Goal: Task Accomplishment & Management: Use online tool/utility

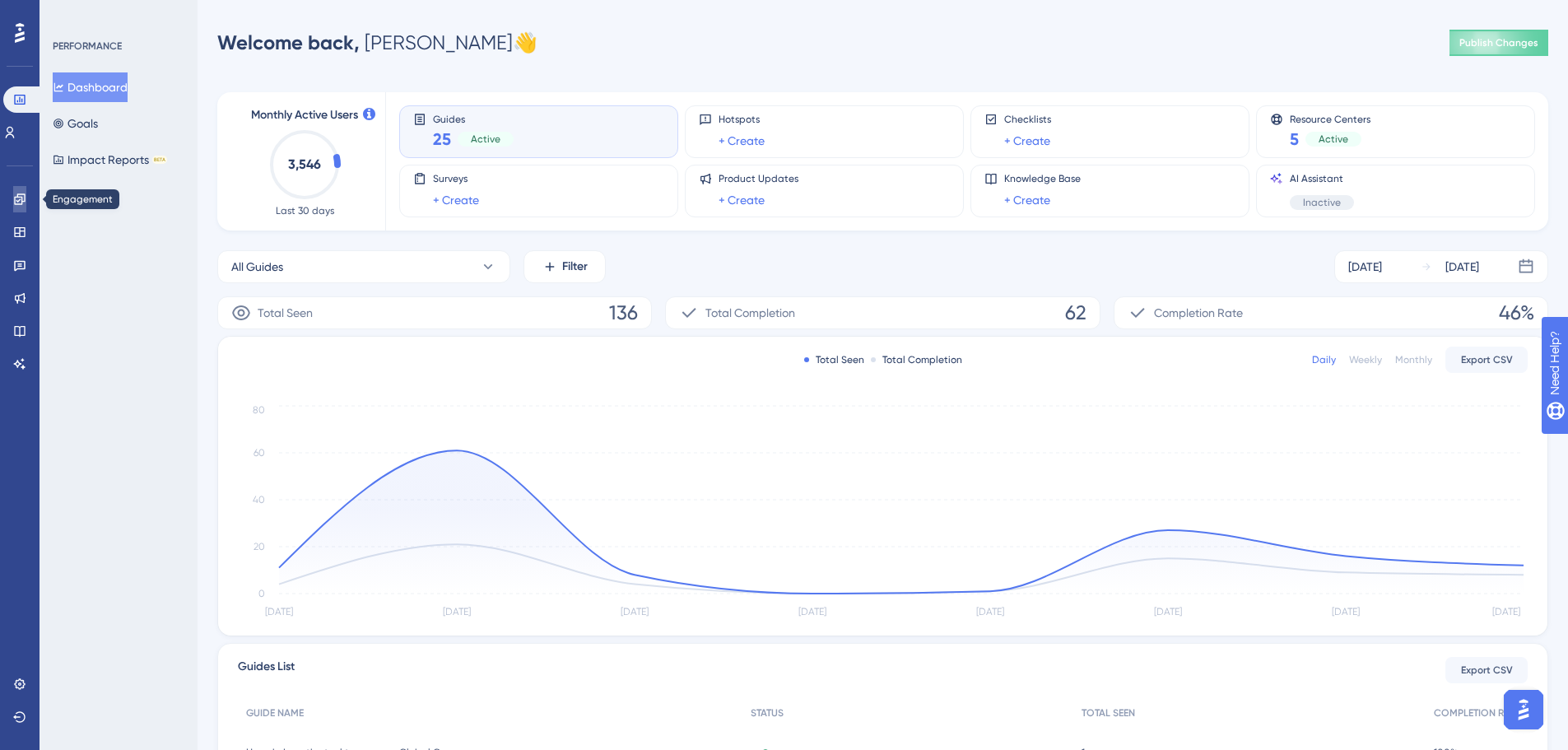
click at [17, 203] on icon at bounding box center [20, 199] width 13 height 13
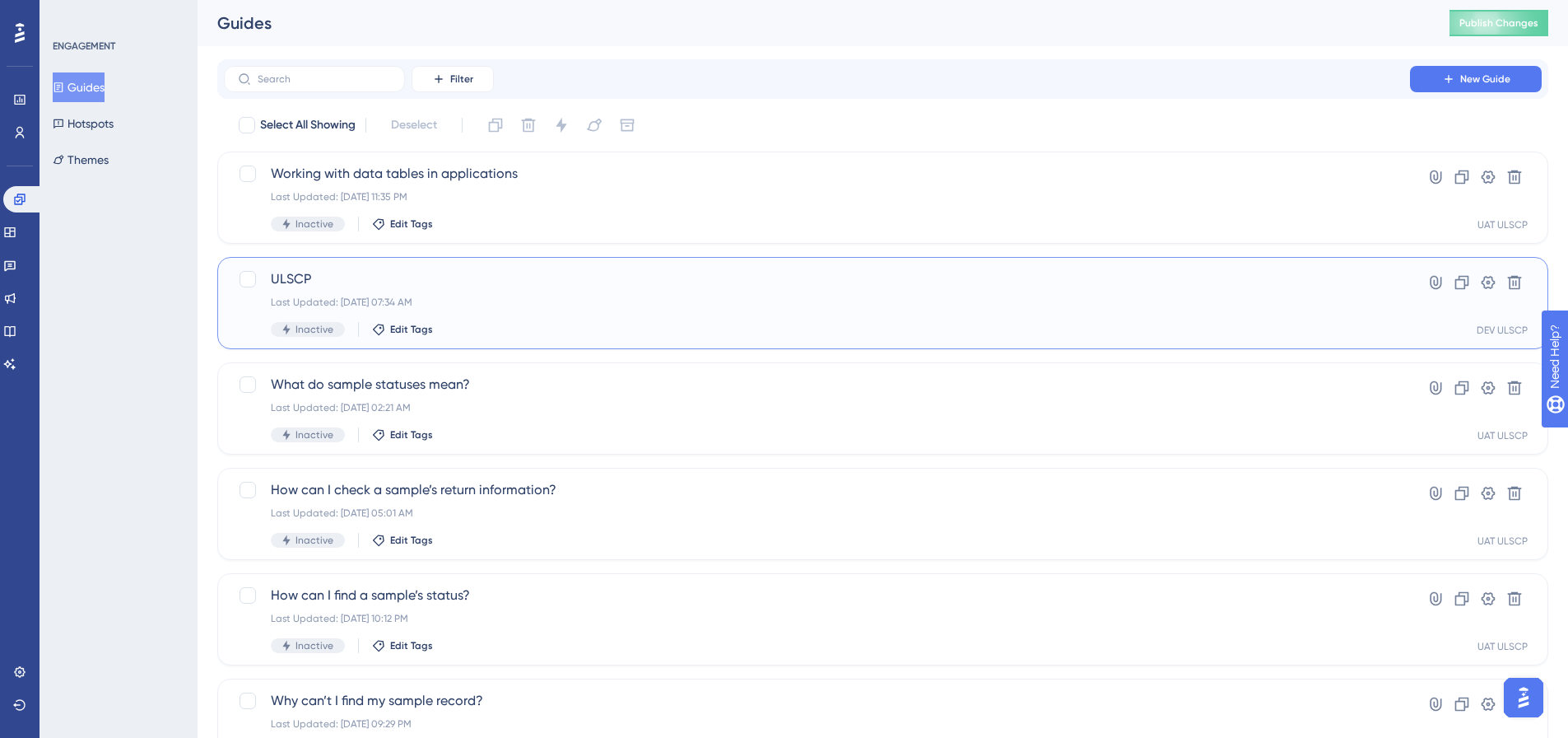
click at [506, 285] on span "ULSCP" at bounding box center [817, 279] width 1092 height 20
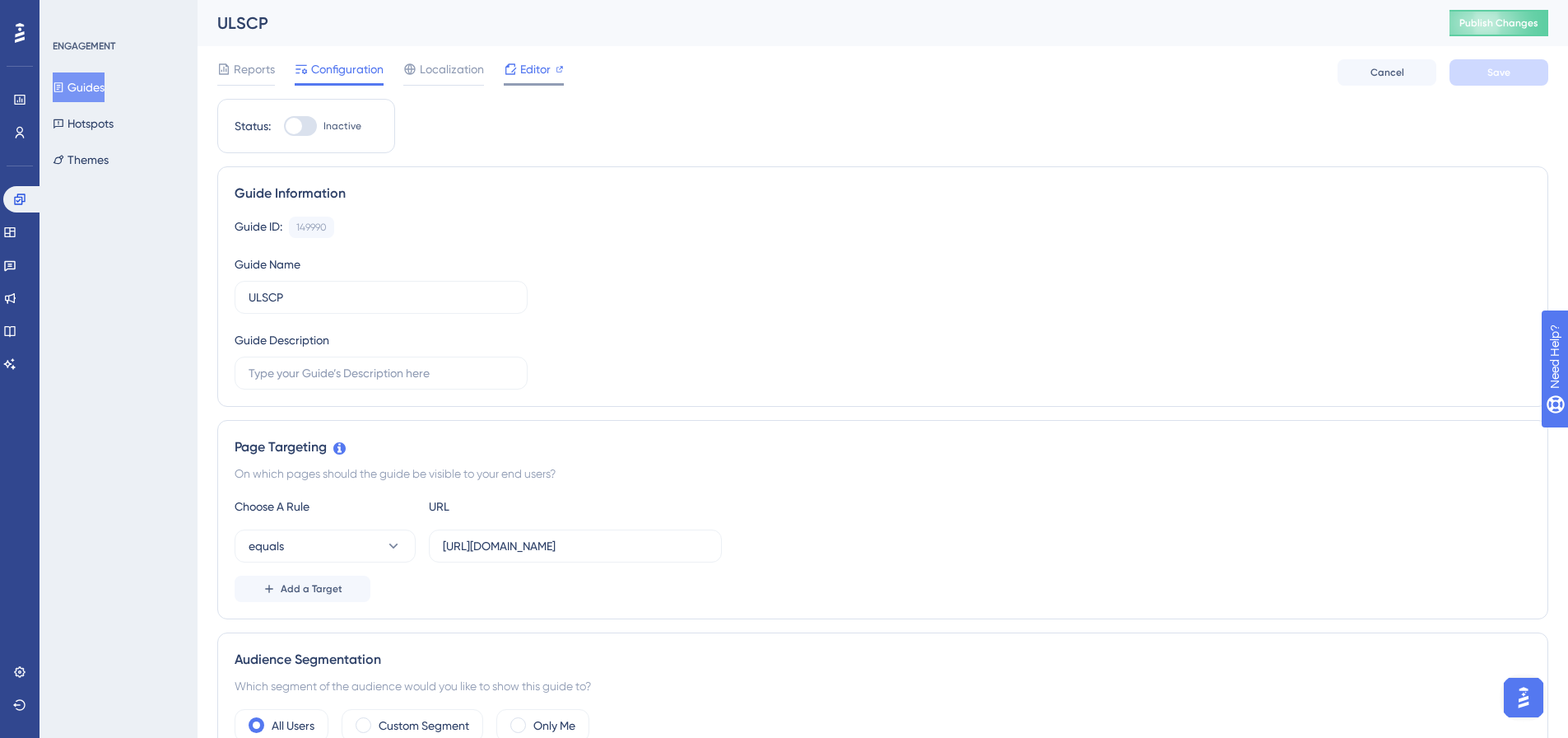
click at [518, 72] on div "Editor" at bounding box center [533, 69] width 60 height 20
click at [97, 91] on button "Guides" at bounding box center [79, 86] width 52 height 29
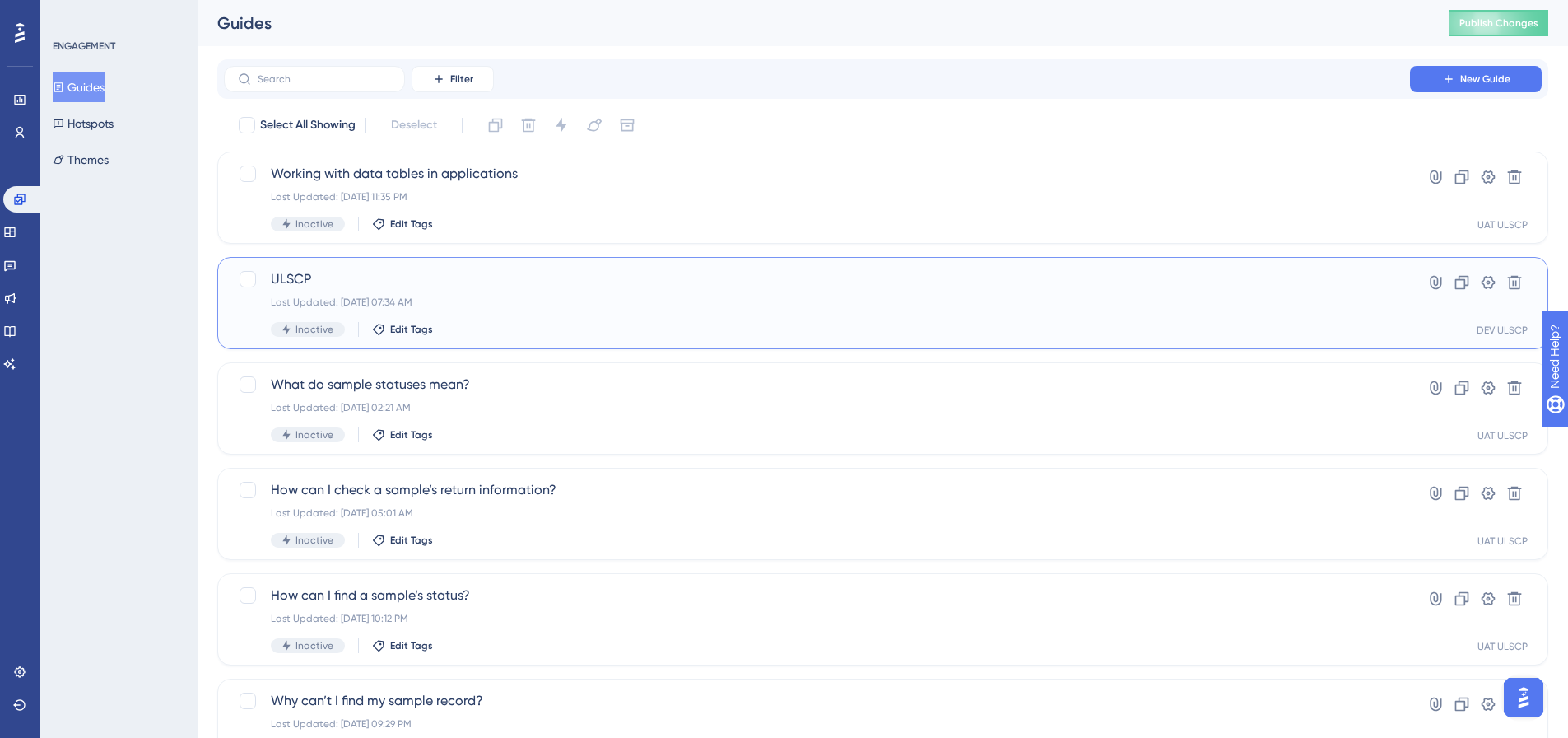
click at [616, 302] on div "Last Updated: [DATE] 07:34 AM" at bounding box center [817, 303] width 1092 height 13
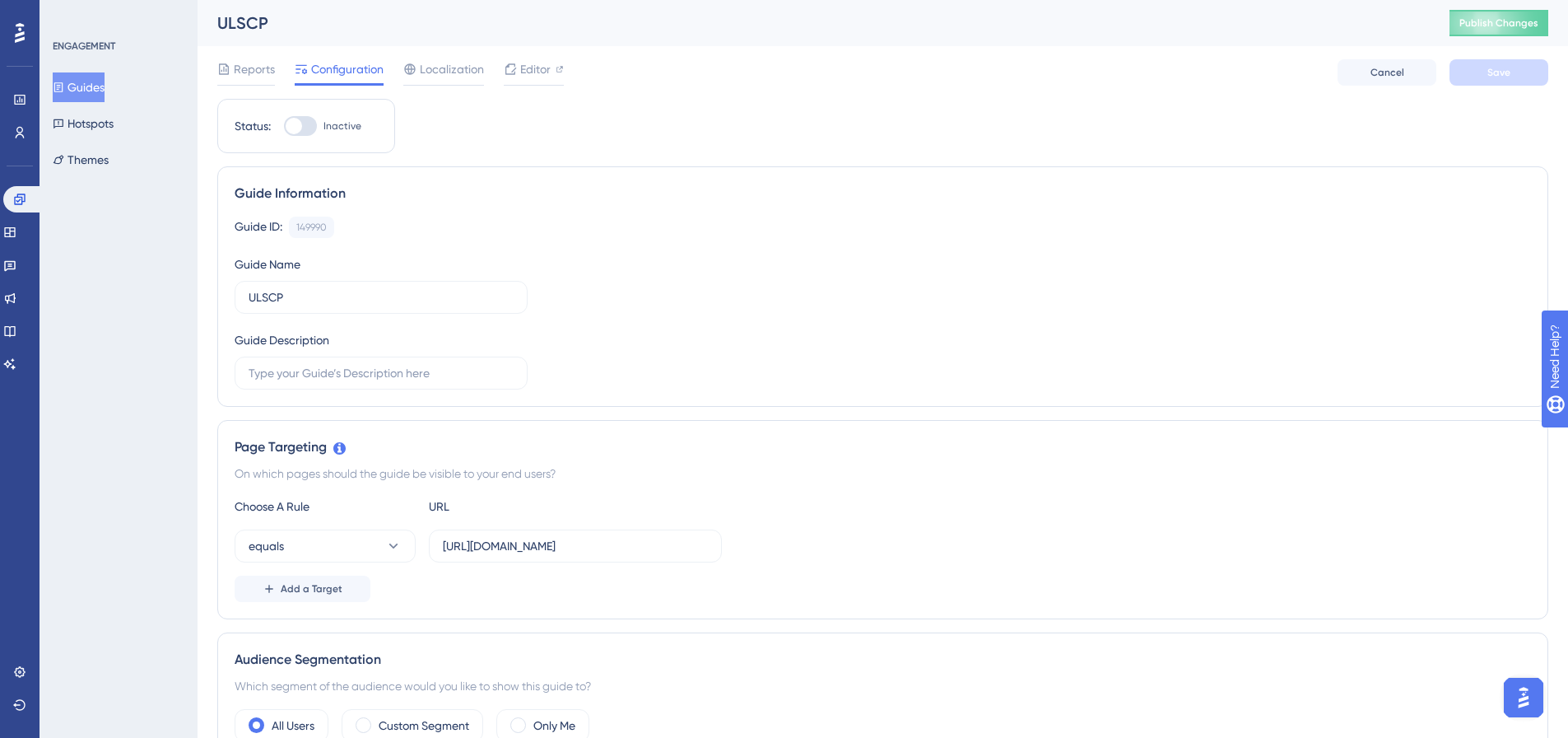
click at [313, 122] on div at bounding box center [301, 125] width 33 height 20
click at [284, 126] on input "Inactive" at bounding box center [283, 126] width 1 height 1
click at [292, 128] on div at bounding box center [301, 125] width 33 height 20
click at [284, 127] on input "Active" at bounding box center [283, 126] width 1 height 1
checkbox input "false"
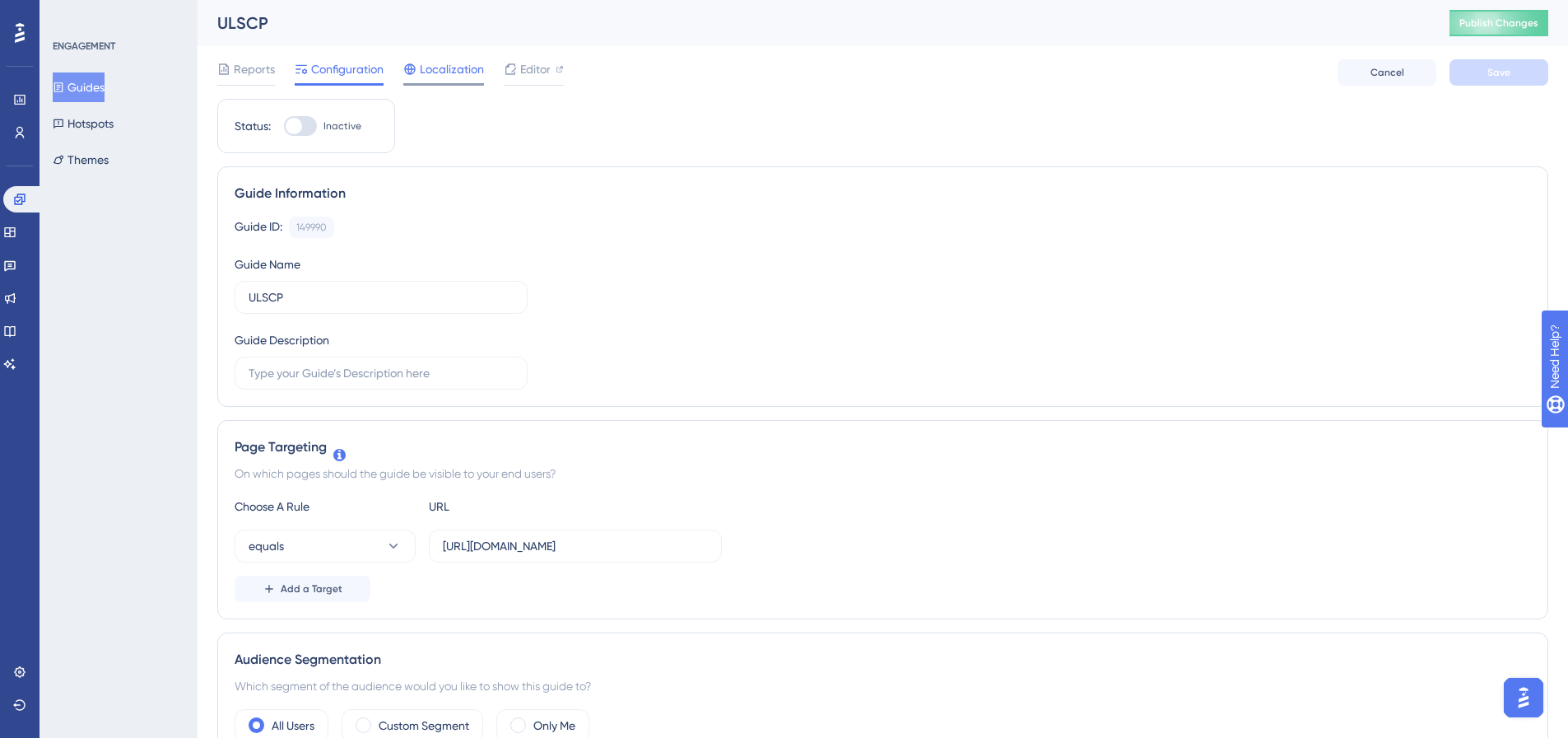
click at [447, 75] on span "Localization" at bounding box center [452, 69] width 64 height 20
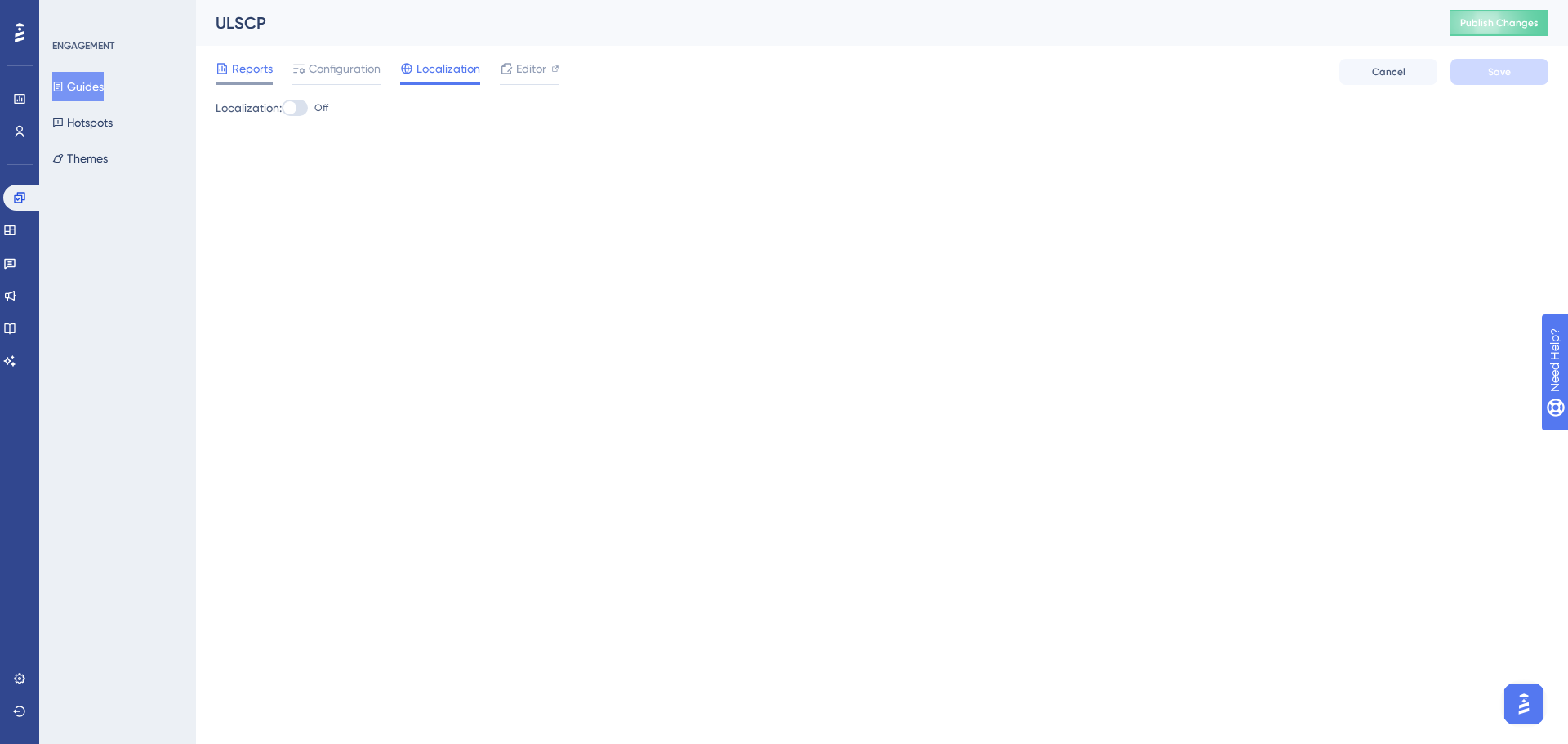
click at [239, 73] on span "Reports" at bounding box center [252, 69] width 40 height 20
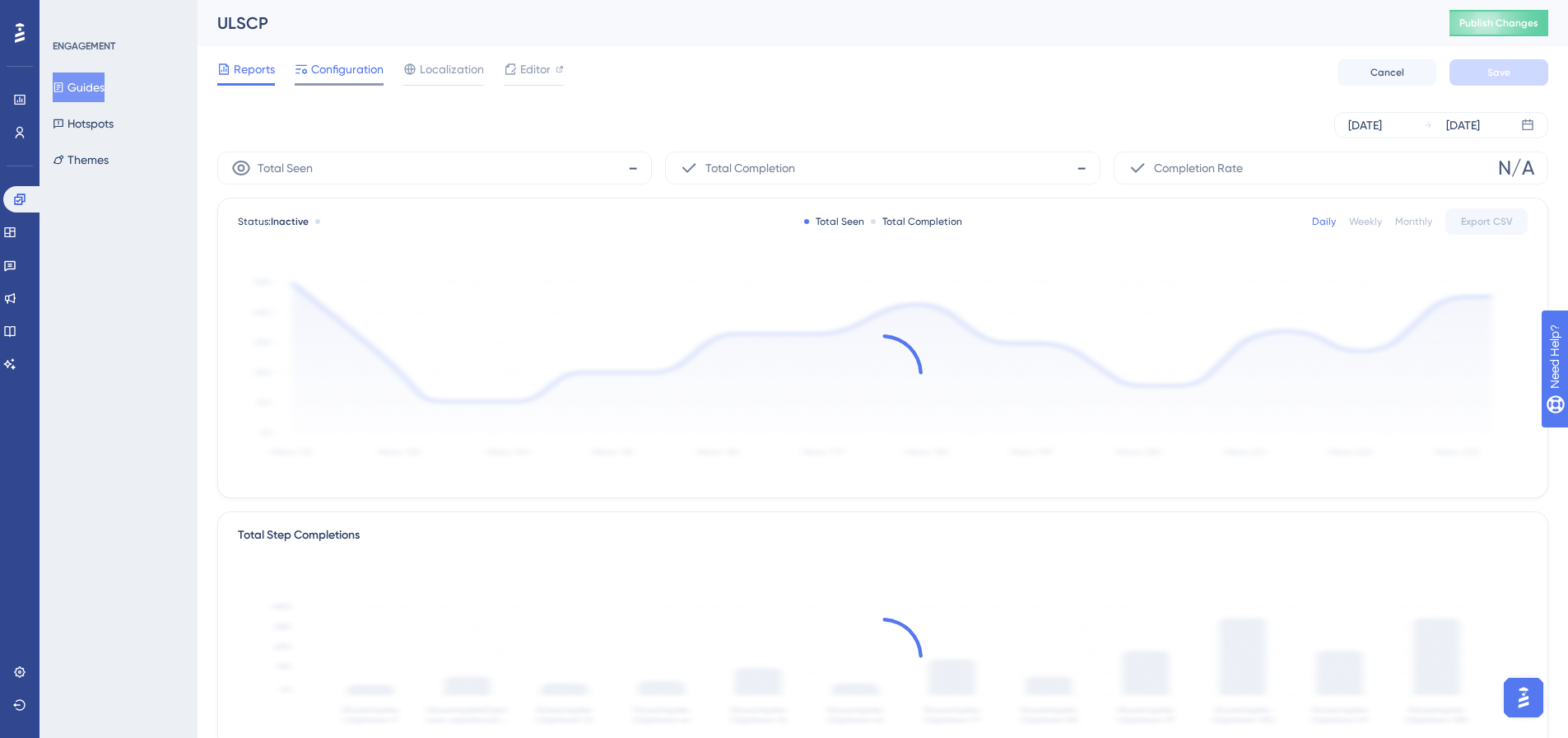
click at [326, 68] on span "Configuration" at bounding box center [347, 69] width 72 height 20
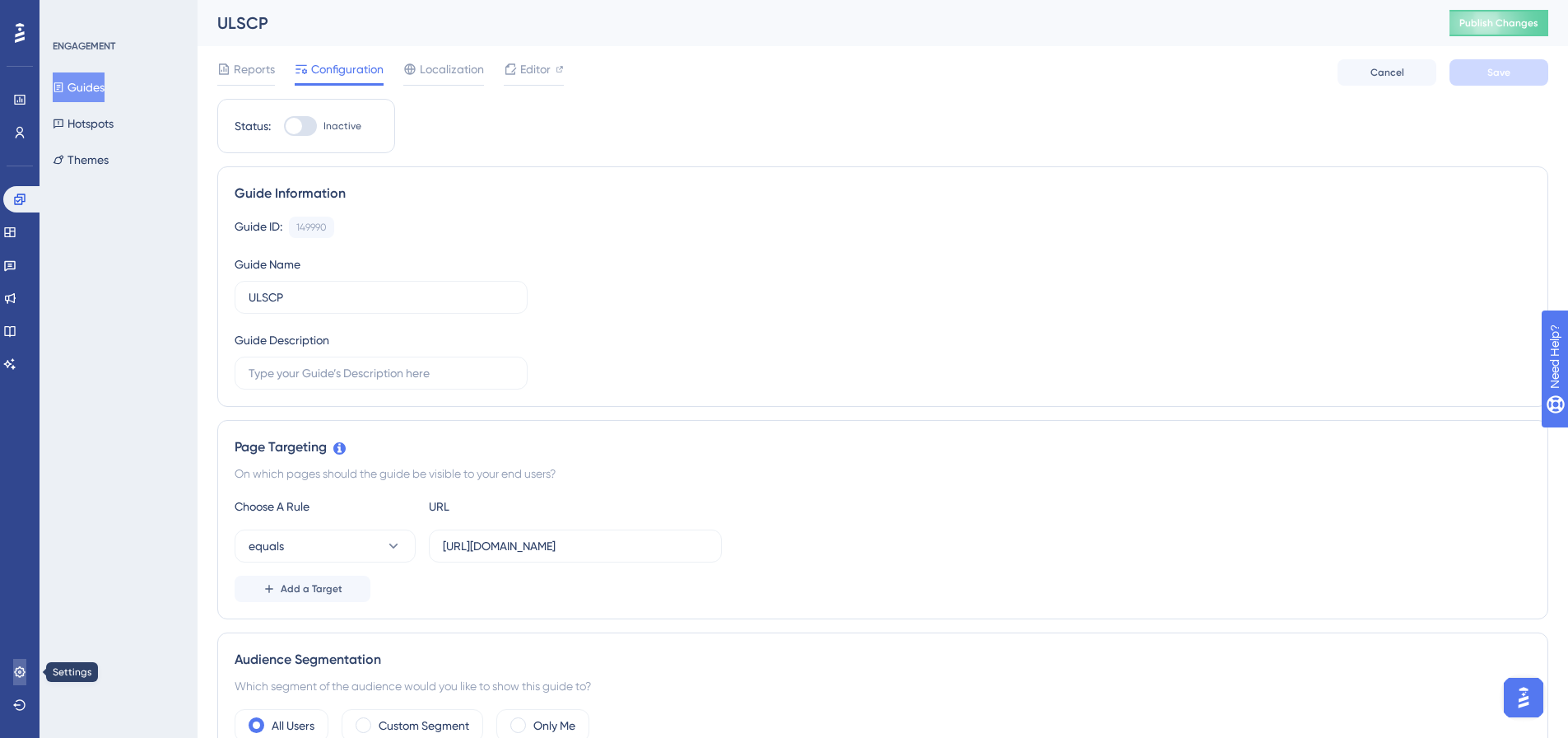
click at [25, 673] on icon at bounding box center [20, 673] width 13 height 13
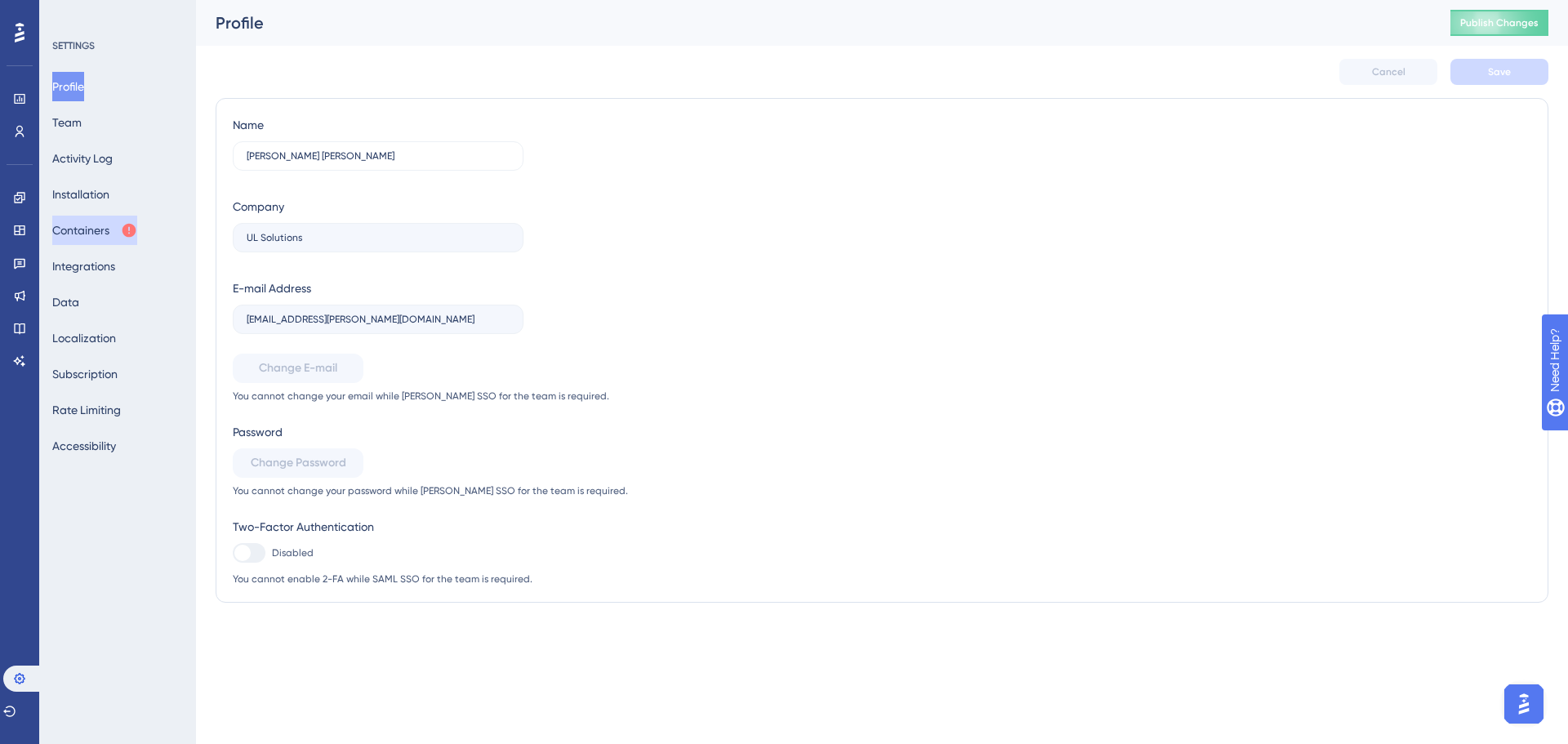
click at [103, 228] on button "Containers" at bounding box center [95, 230] width 85 height 29
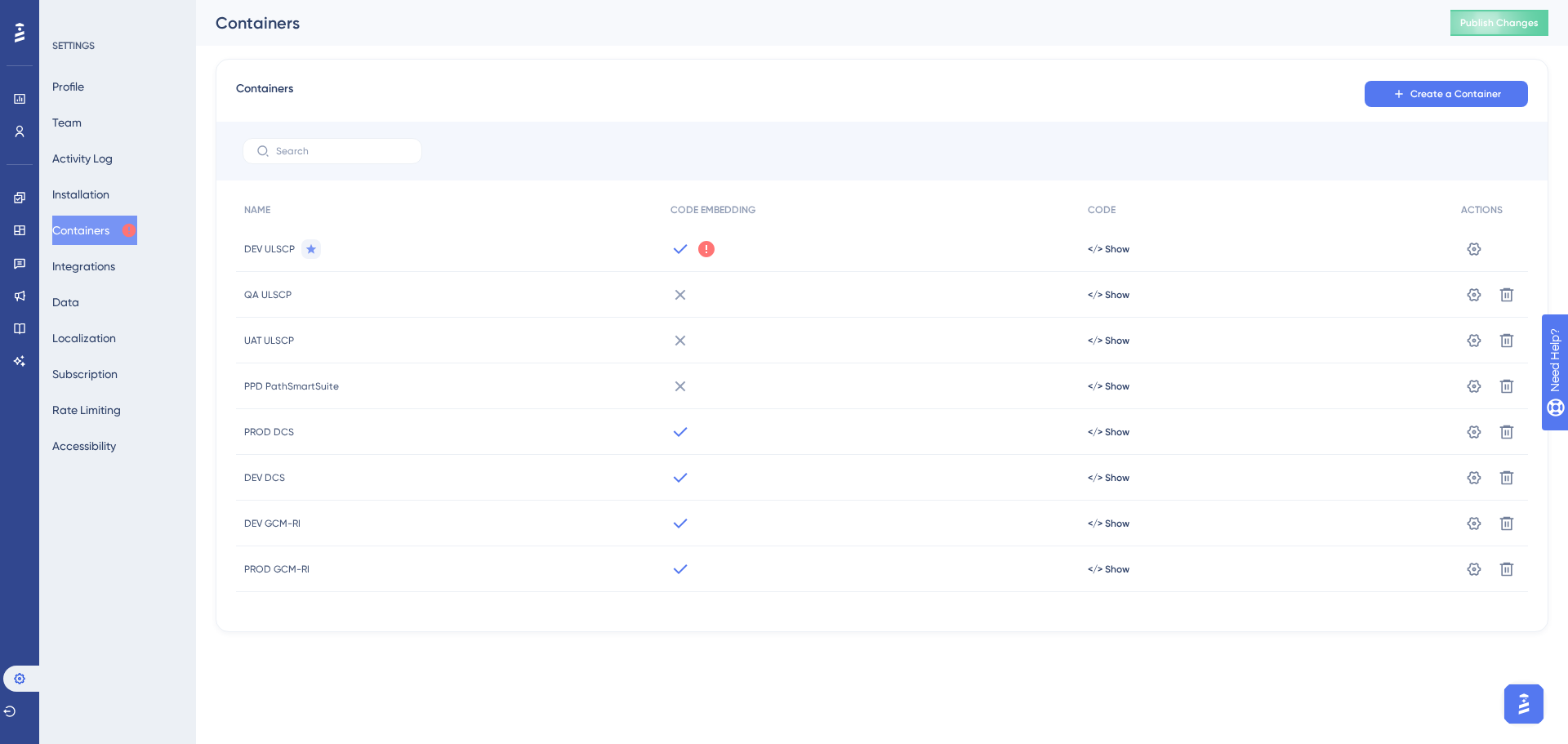
click at [271, 247] on span "DEV ULSCP" at bounding box center [270, 249] width 51 height 13
click at [1474, 245] on icon at bounding box center [1474, 248] width 16 height 16
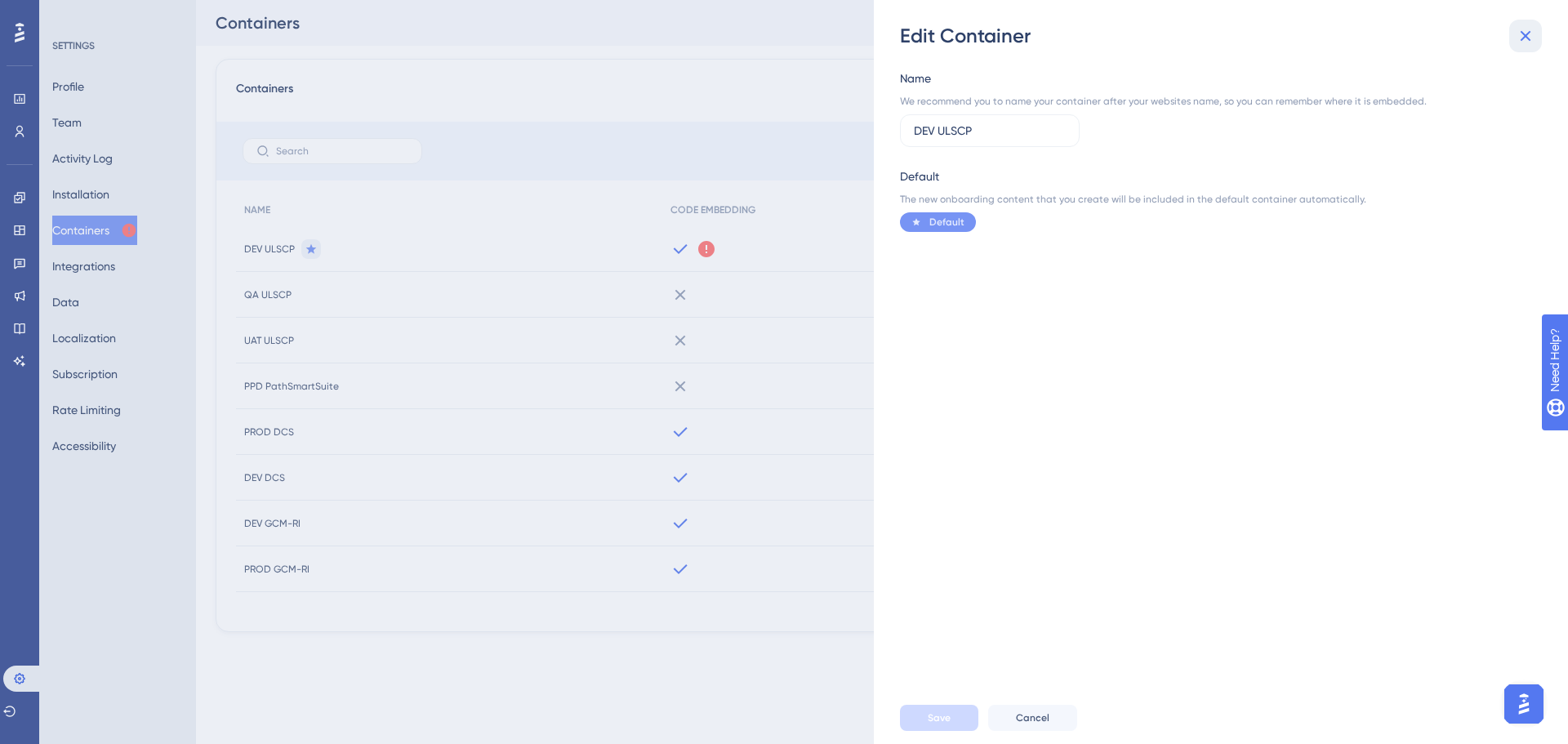
click at [1526, 30] on icon at bounding box center [1526, 36] width 20 height 20
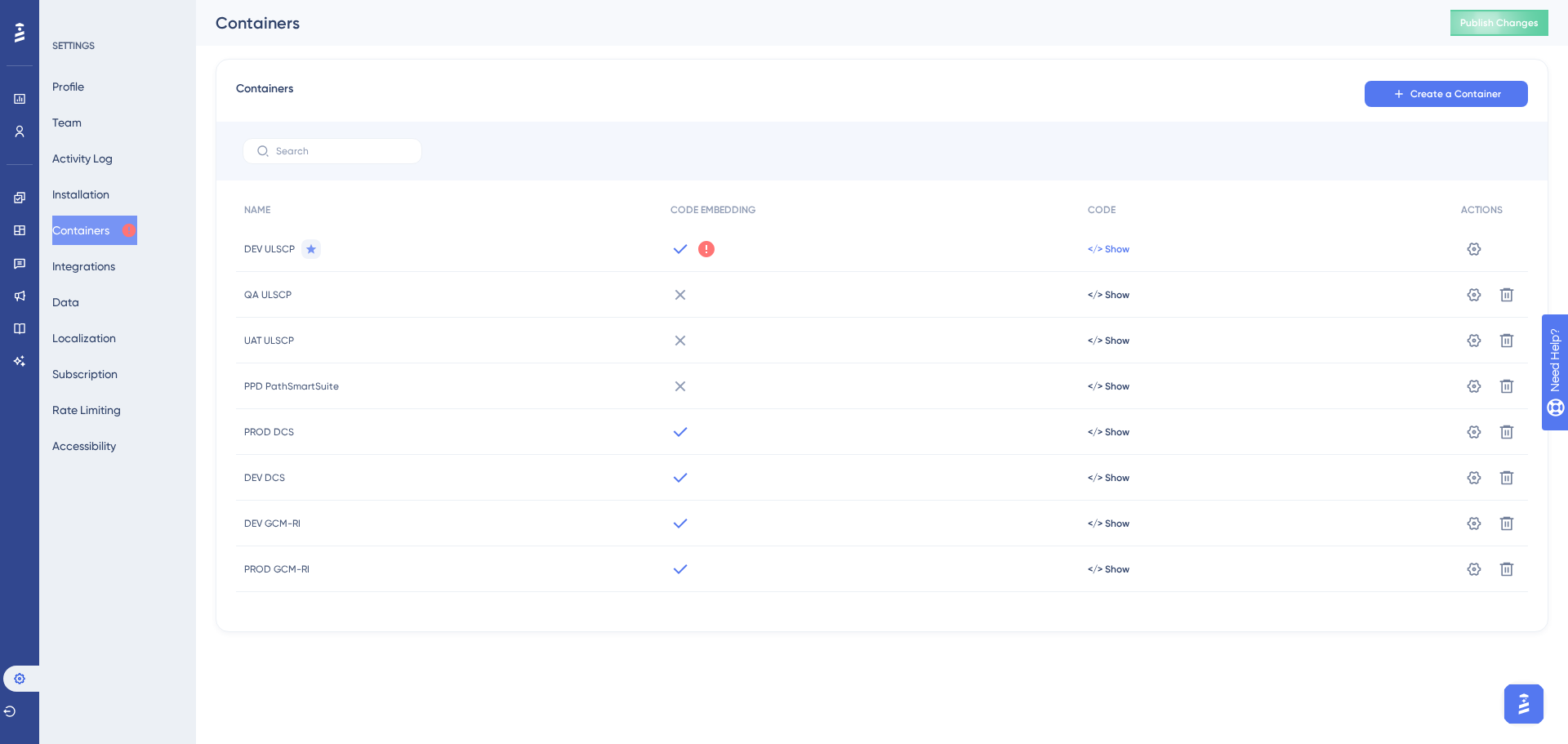
click at [1101, 250] on span "</> Show" at bounding box center [1109, 249] width 41 height 13
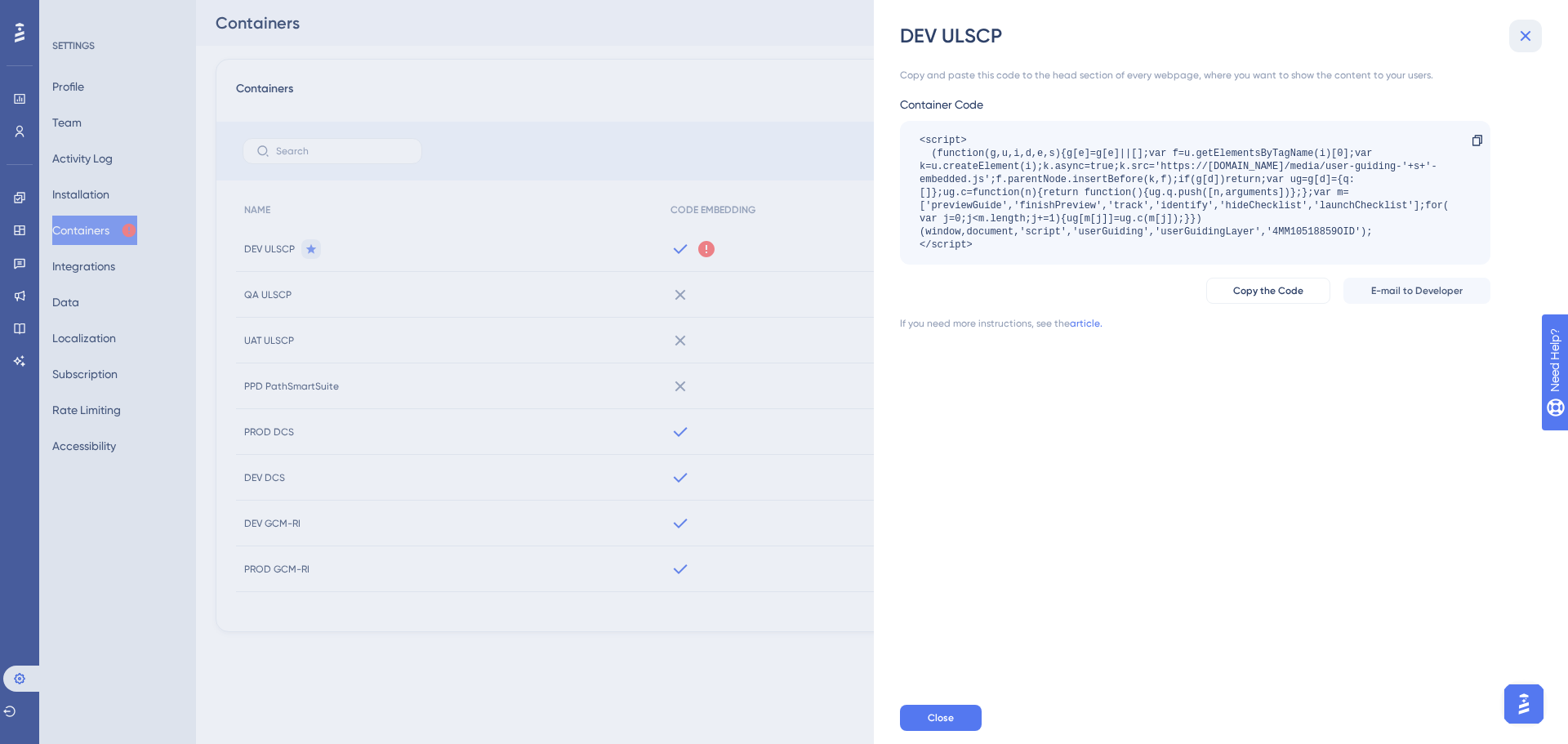
click at [1528, 37] on icon at bounding box center [1526, 36] width 20 height 20
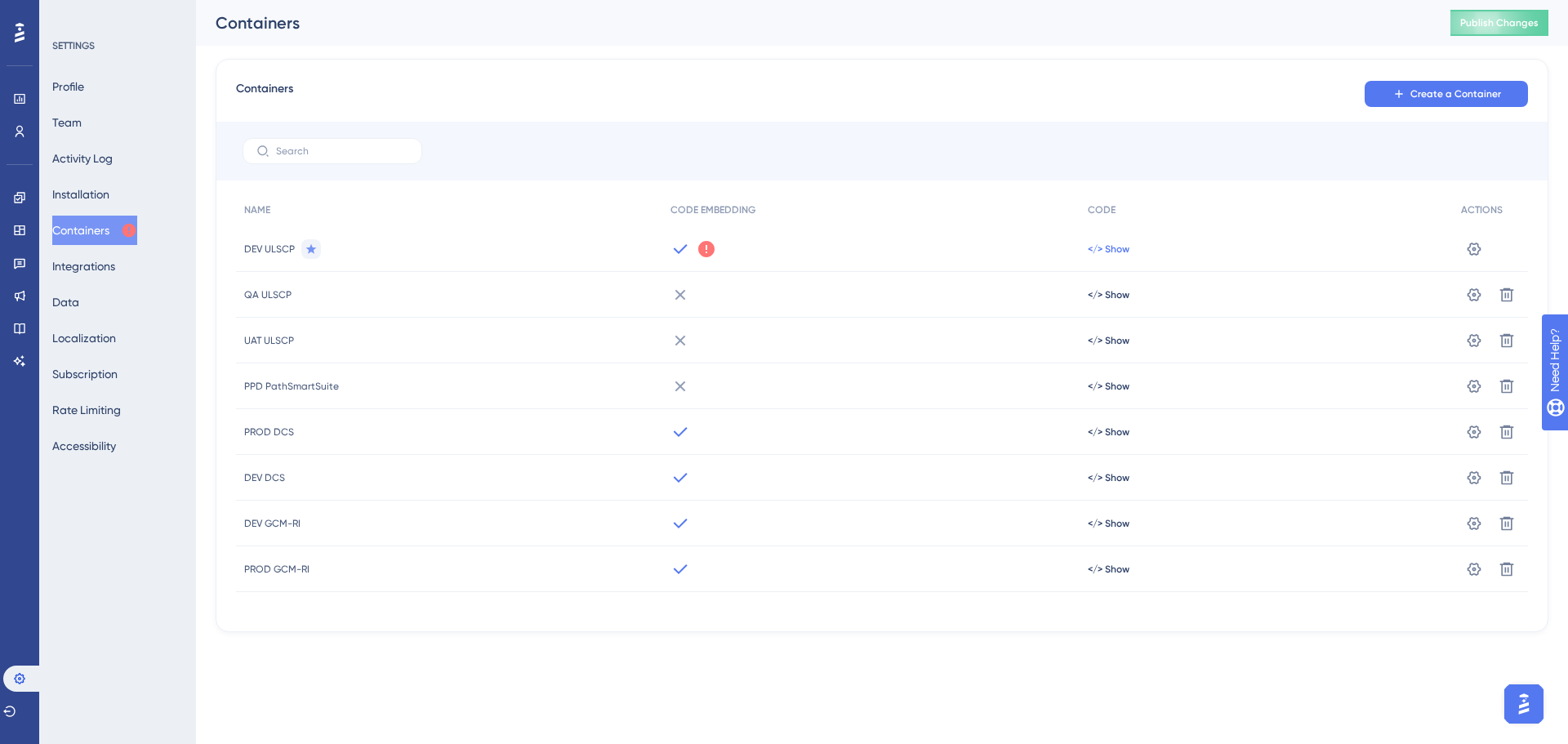
click at [1117, 245] on span "</> Show" at bounding box center [1109, 249] width 41 height 13
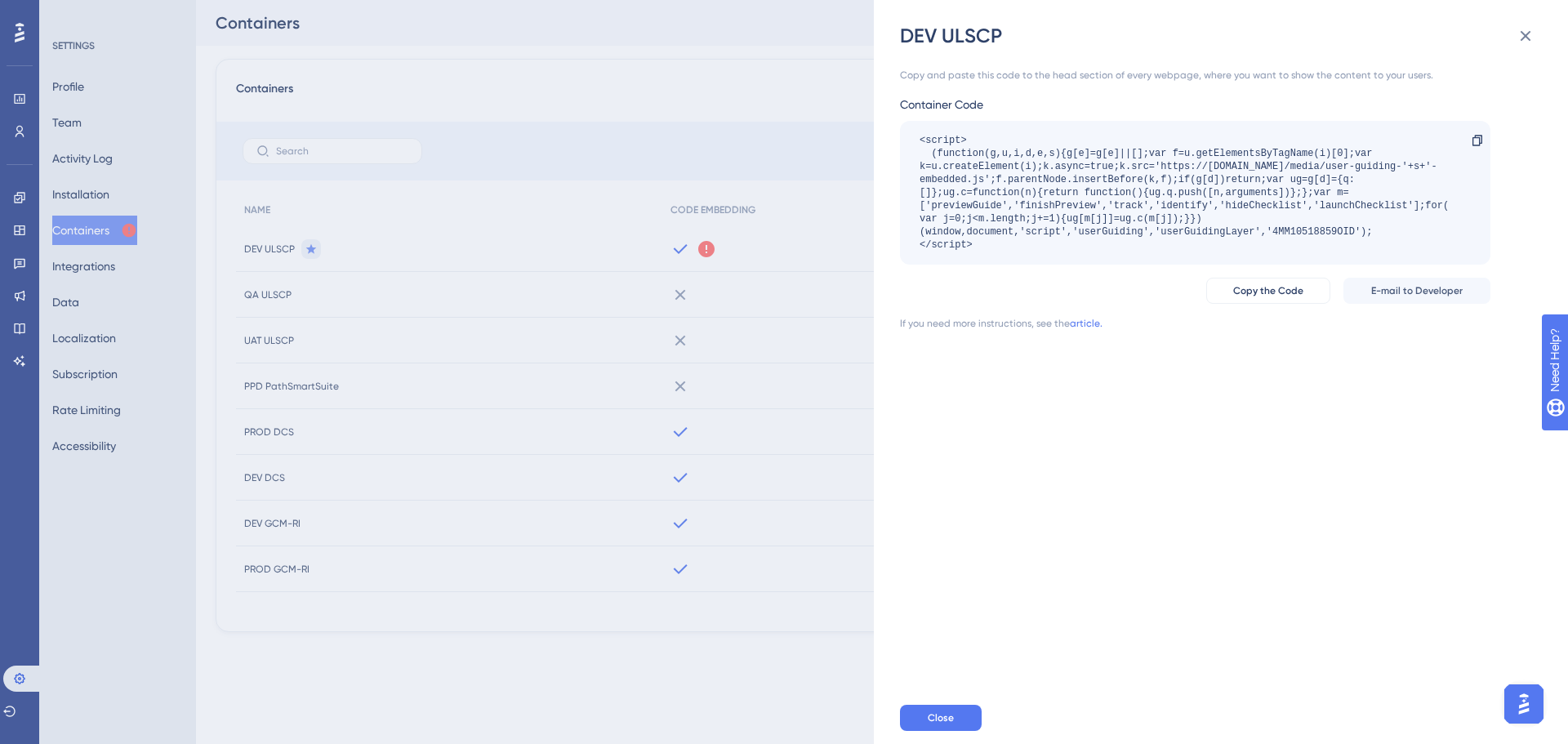
click at [1028, 632] on div "Copy and paste this code to the head section of every webpage, where you want t…" at bounding box center [1229, 370] width 658 height 642
click at [1524, 29] on icon at bounding box center [1526, 36] width 20 height 20
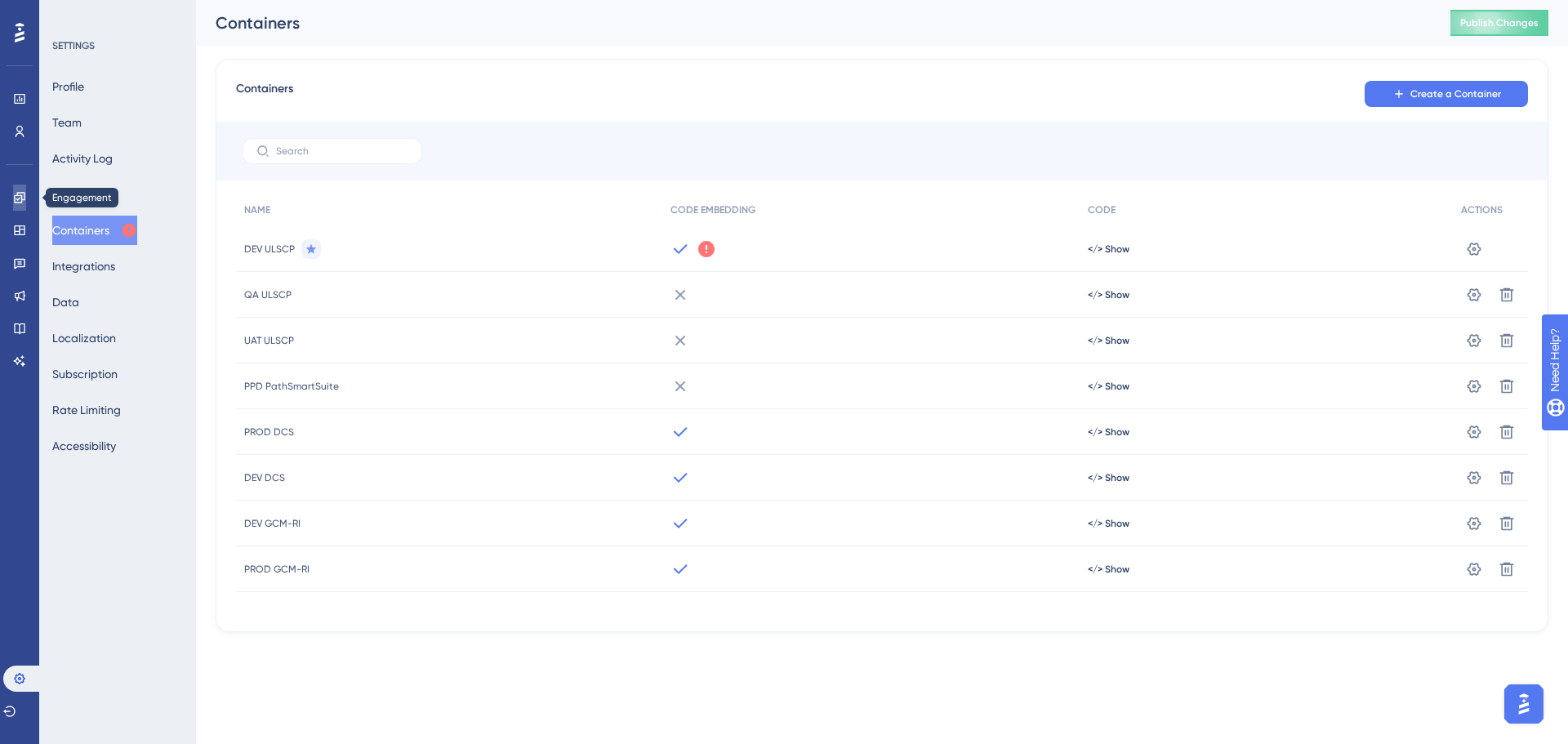
click at [15, 197] on icon at bounding box center [19, 197] width 10 height 10
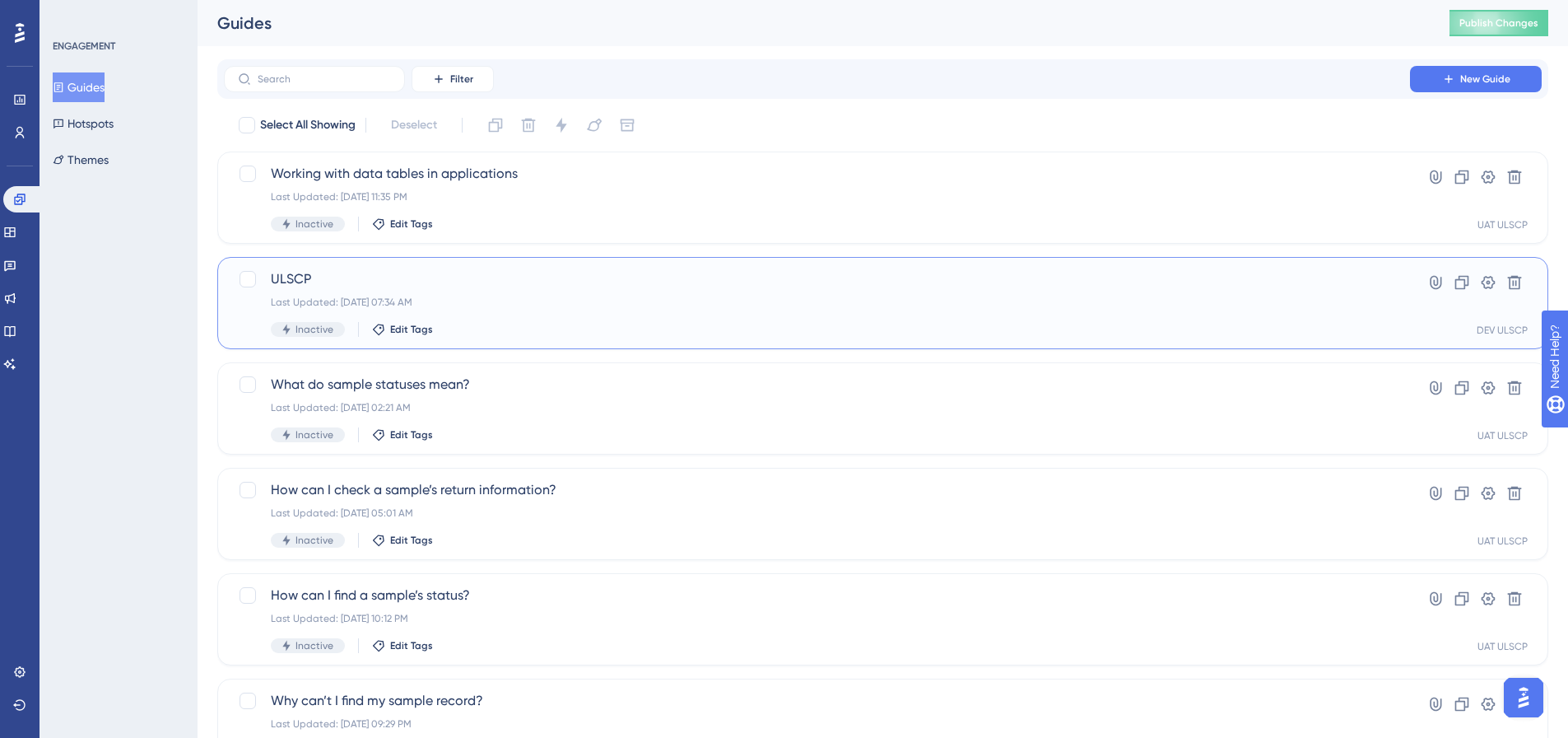
click at [671, 317] on div "ULSCP Last Updated: [DATE] 07:34 AM Inactive Edit Tags" at bounding box center [817, 303] width 1092 height 67
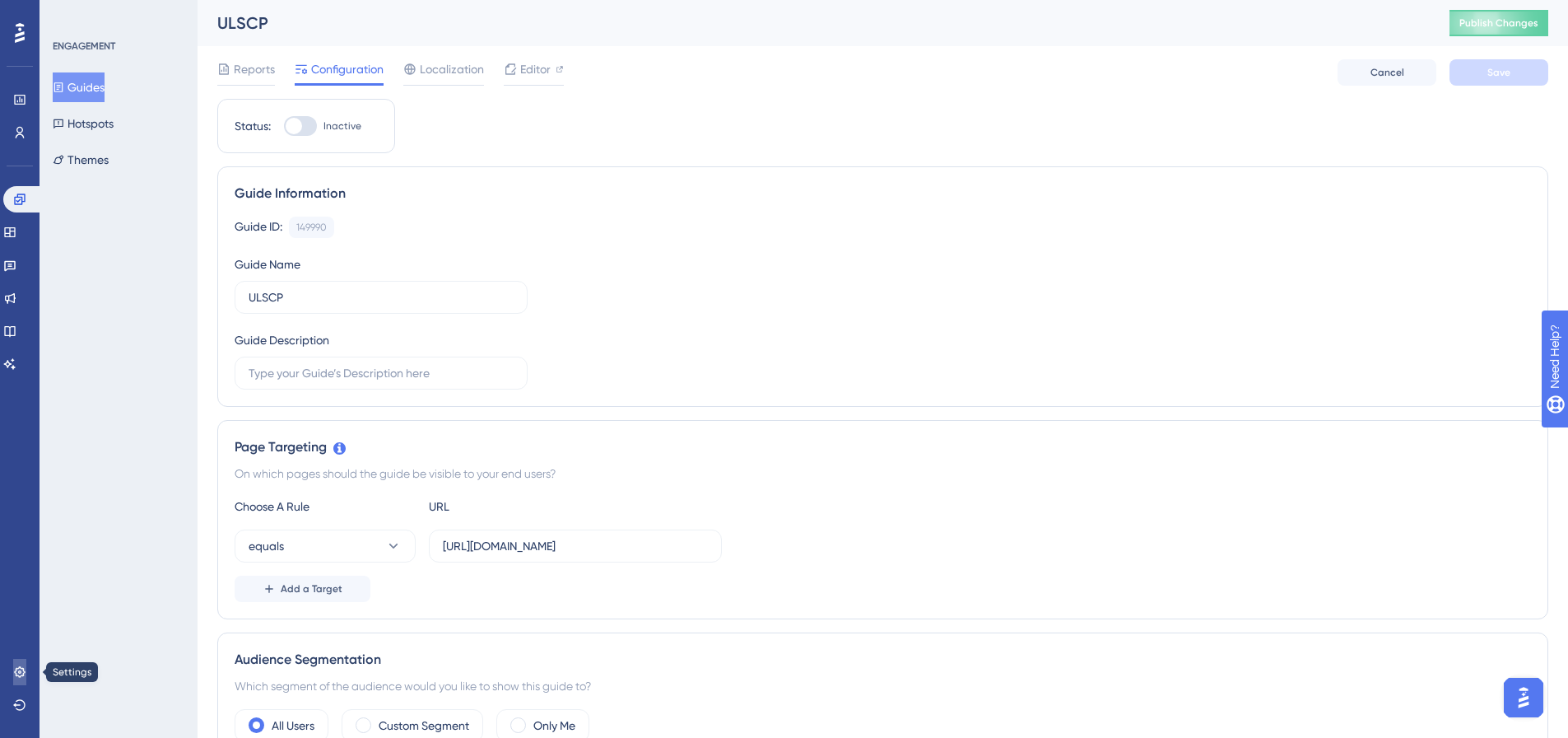
click at [27, 667] on link at bounding box center [20, 673] width 13 height 27
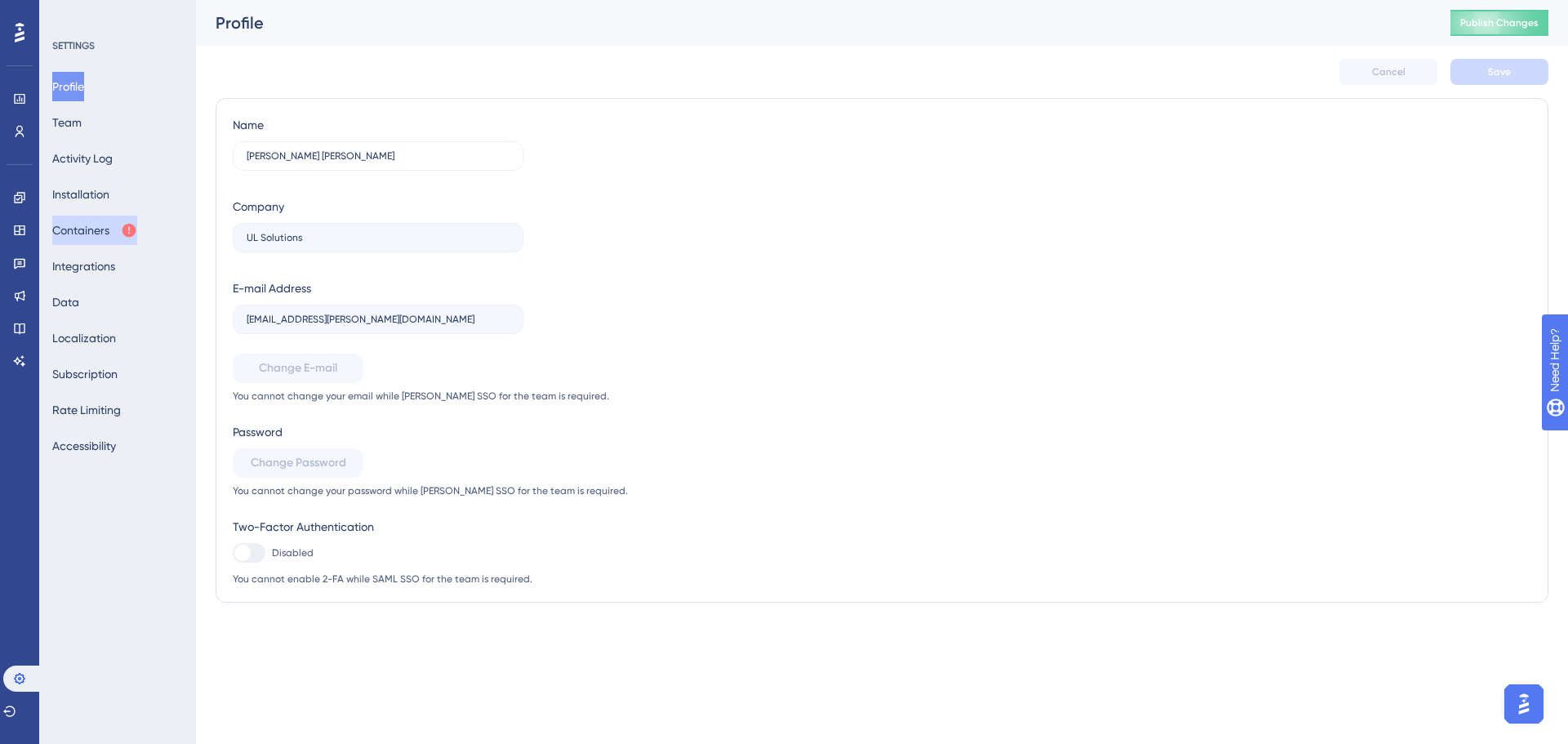
click at [88, 239] on button "Containers" at bounding box center [95, 230] width 85 height 29
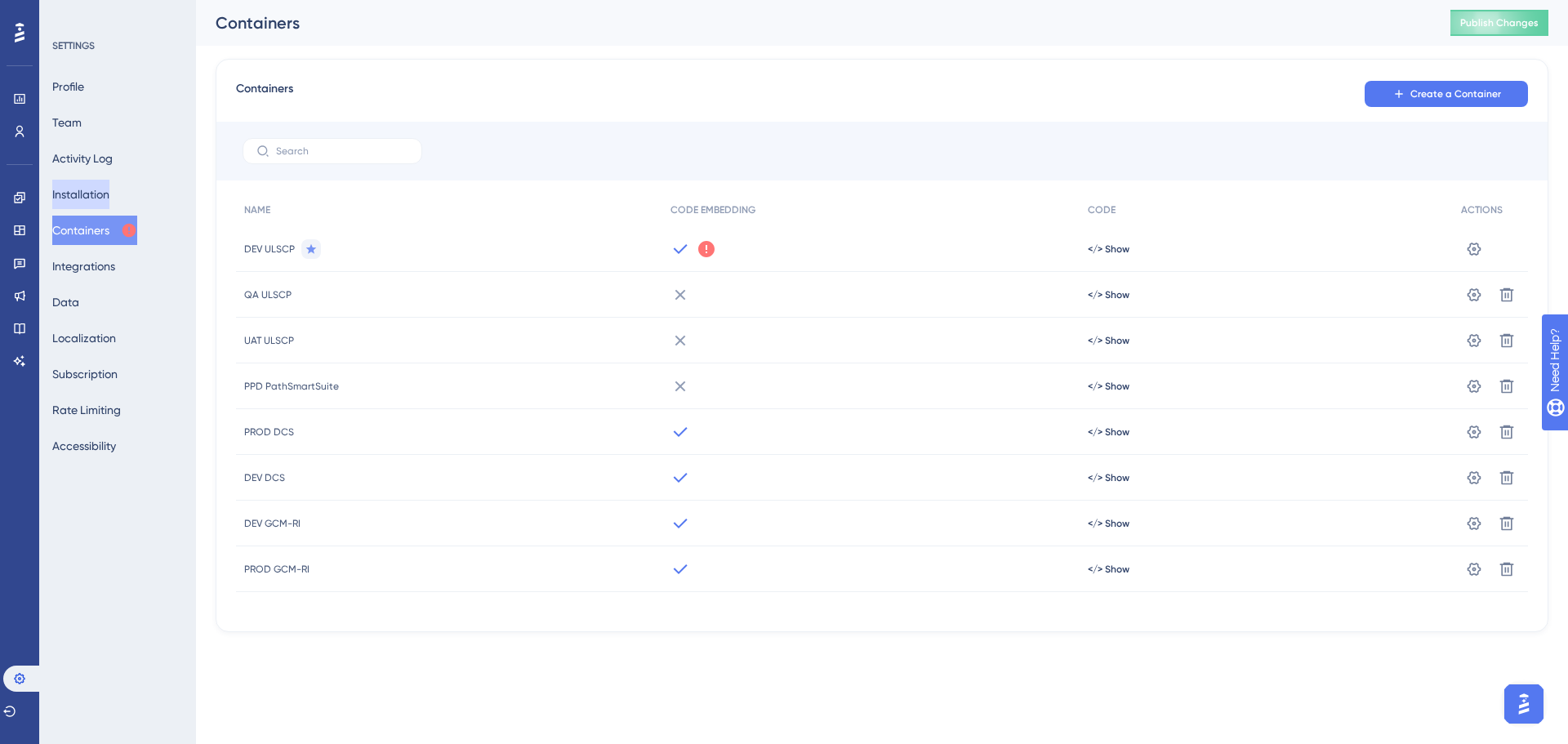
click at [109, 190] on button "Installation" at bounding box center [81, 194] width 57 height 29
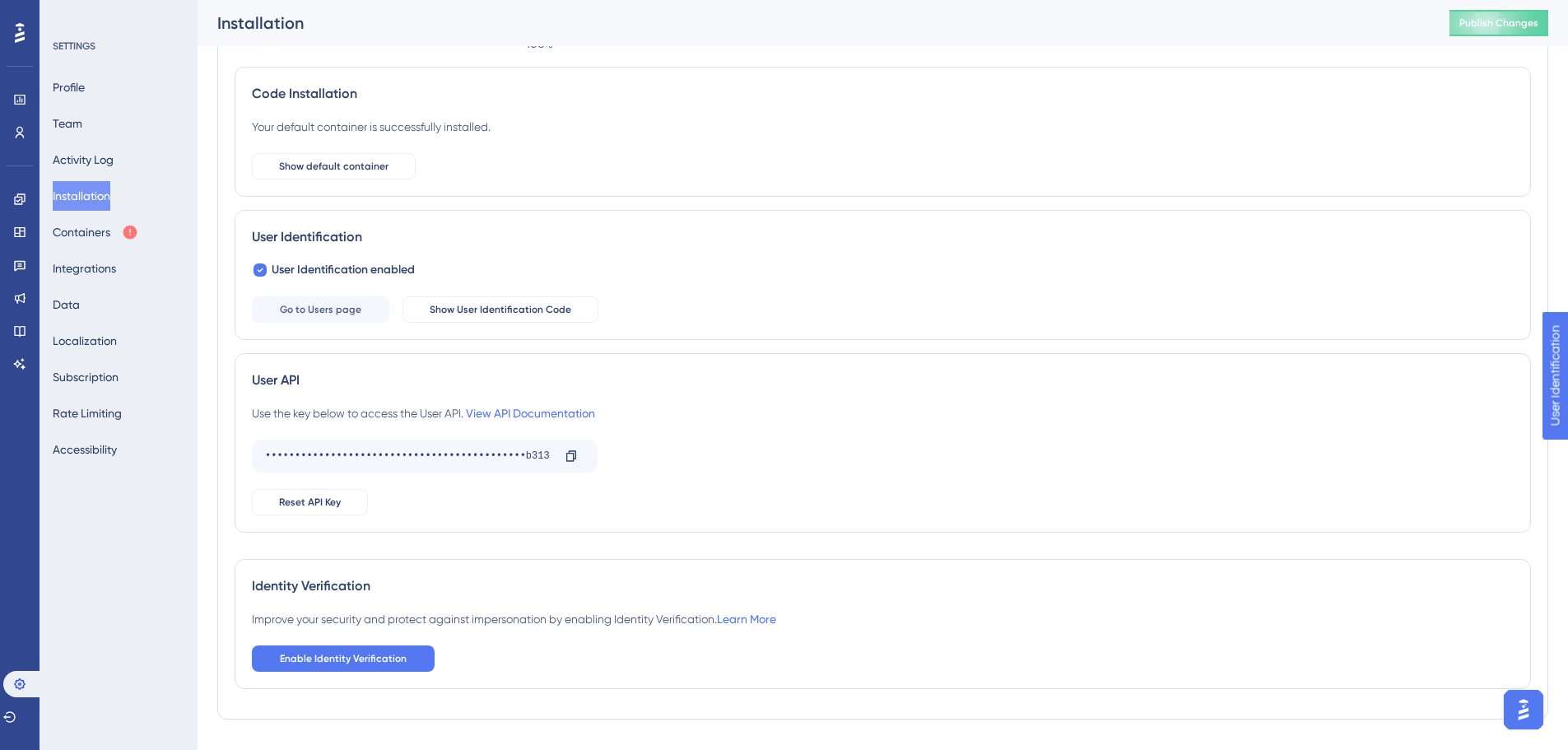
scroll to position [118, 0]
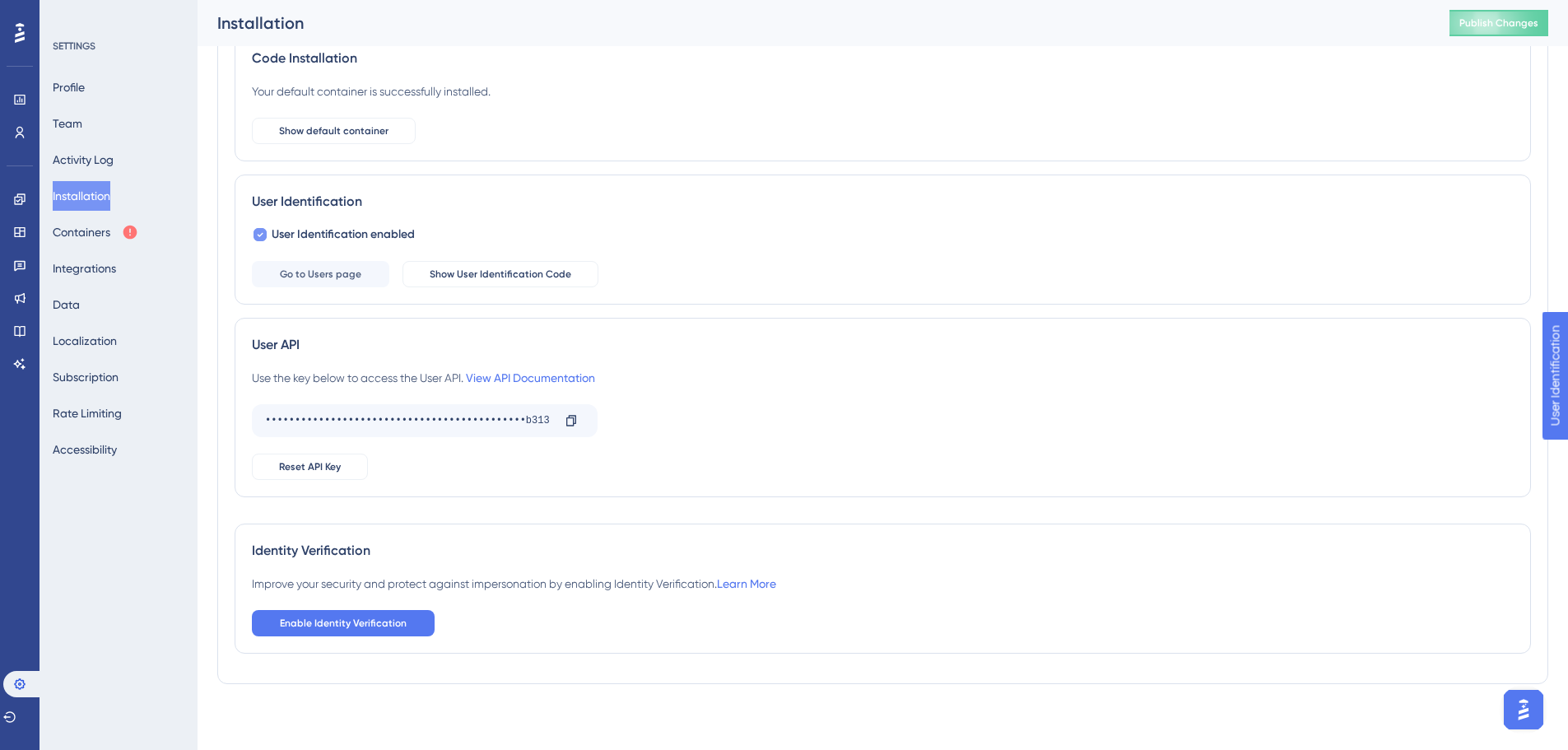
click at [259, 233] on icon at bounding box center [260, 235] width 7 height 13
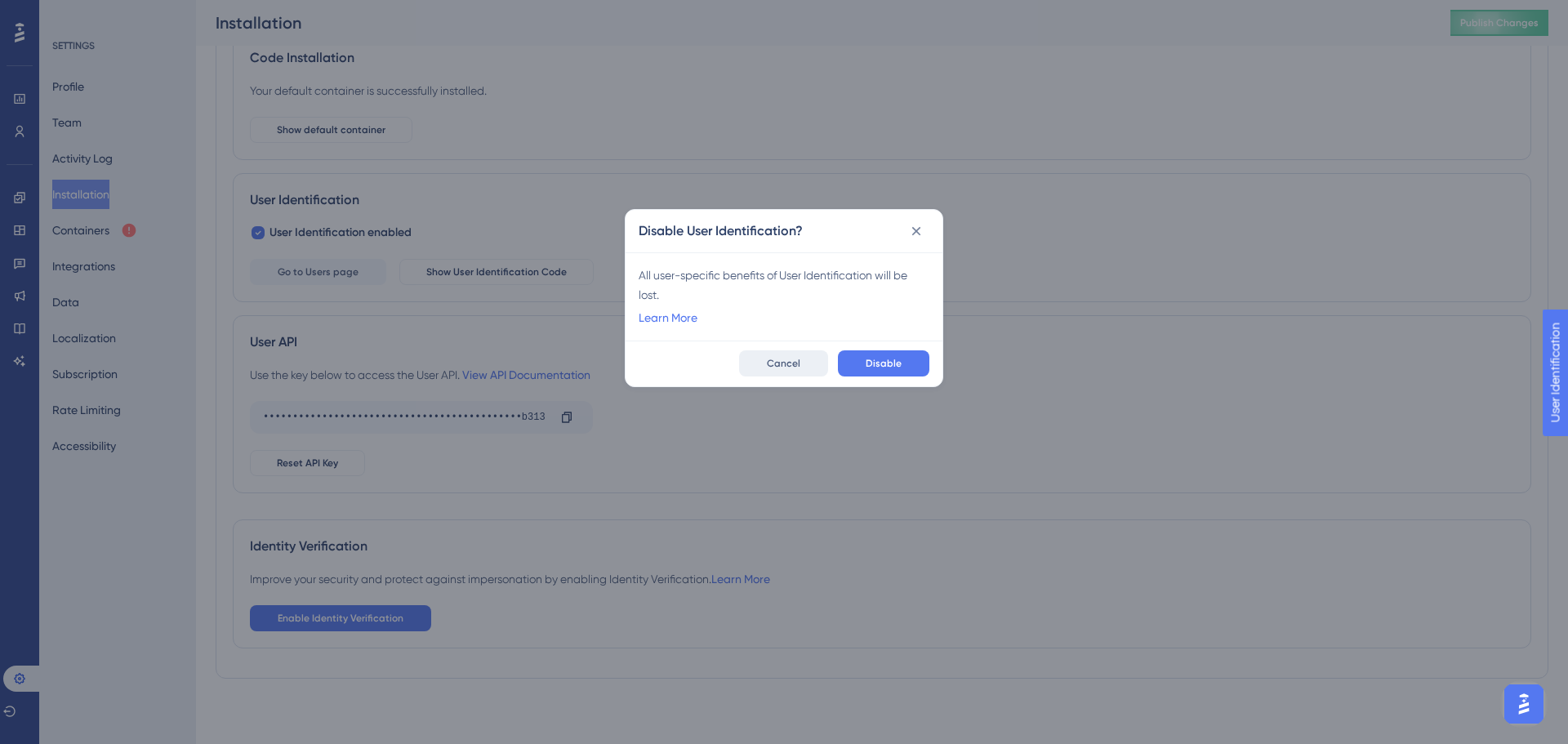
click at [779, 356] on span "Cancel" at bounding box center [784, 363] width 34 height 13
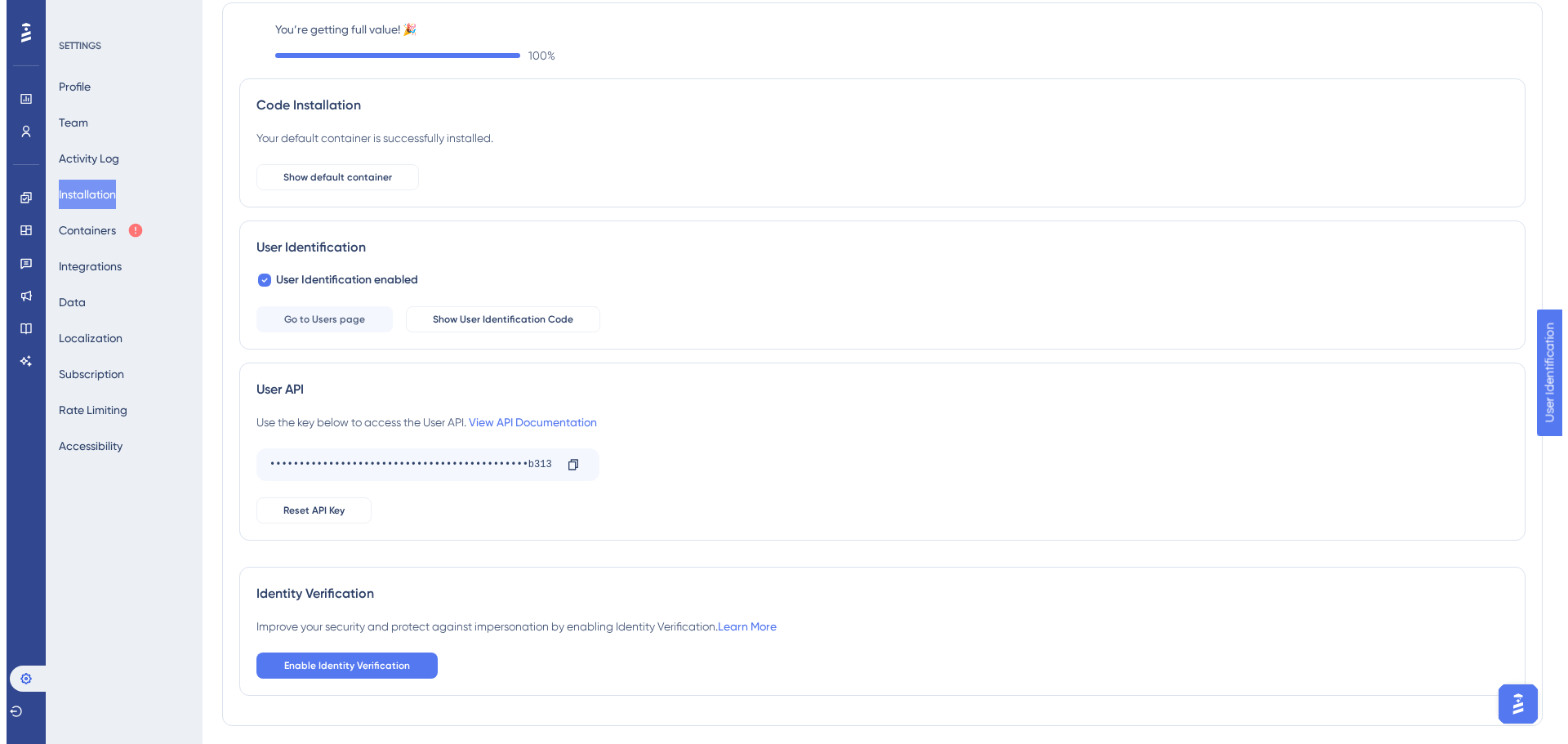
scroll to position [0, 0]
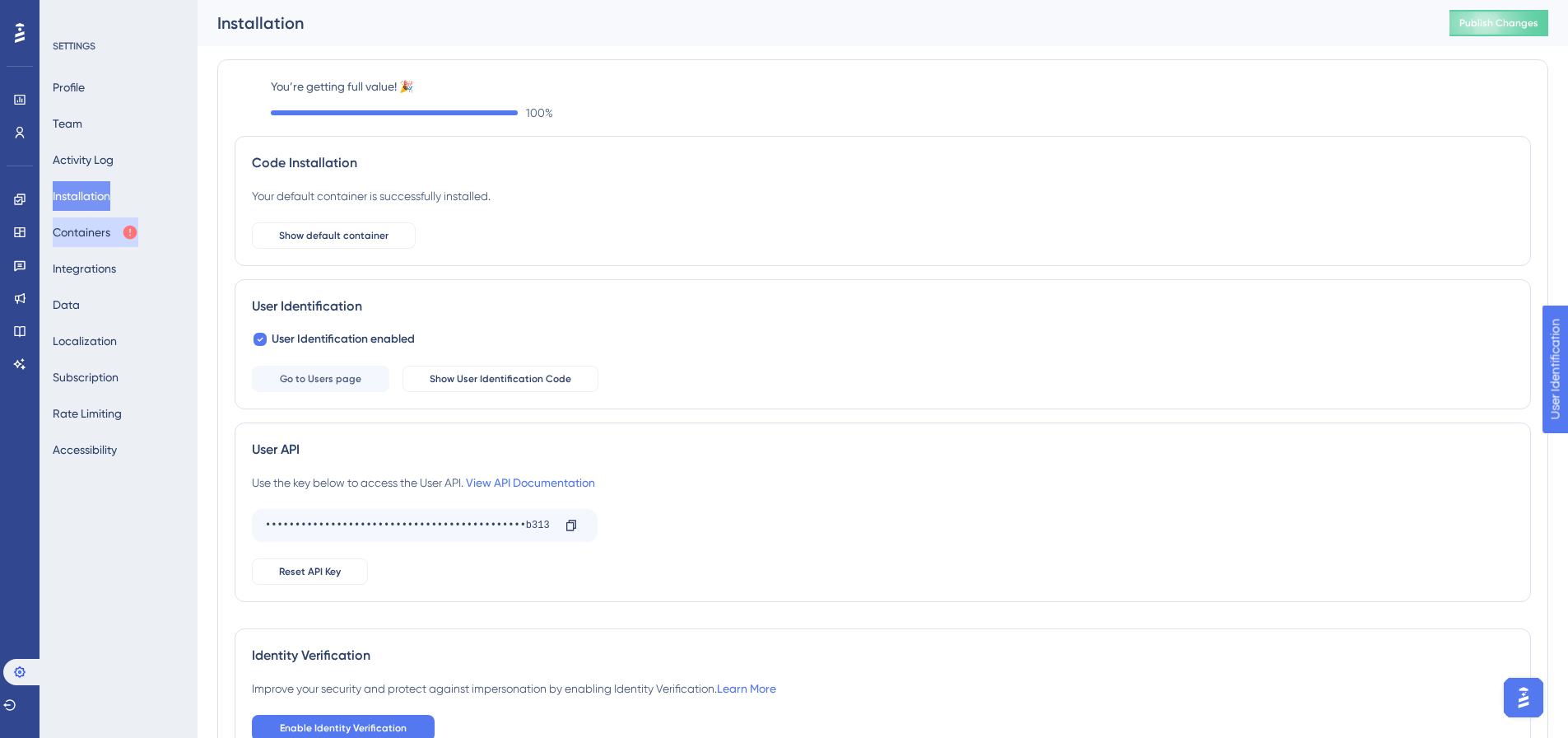
click at [111, 234] on button "Containers" at bounding box center [96, 231] width 85 height 29
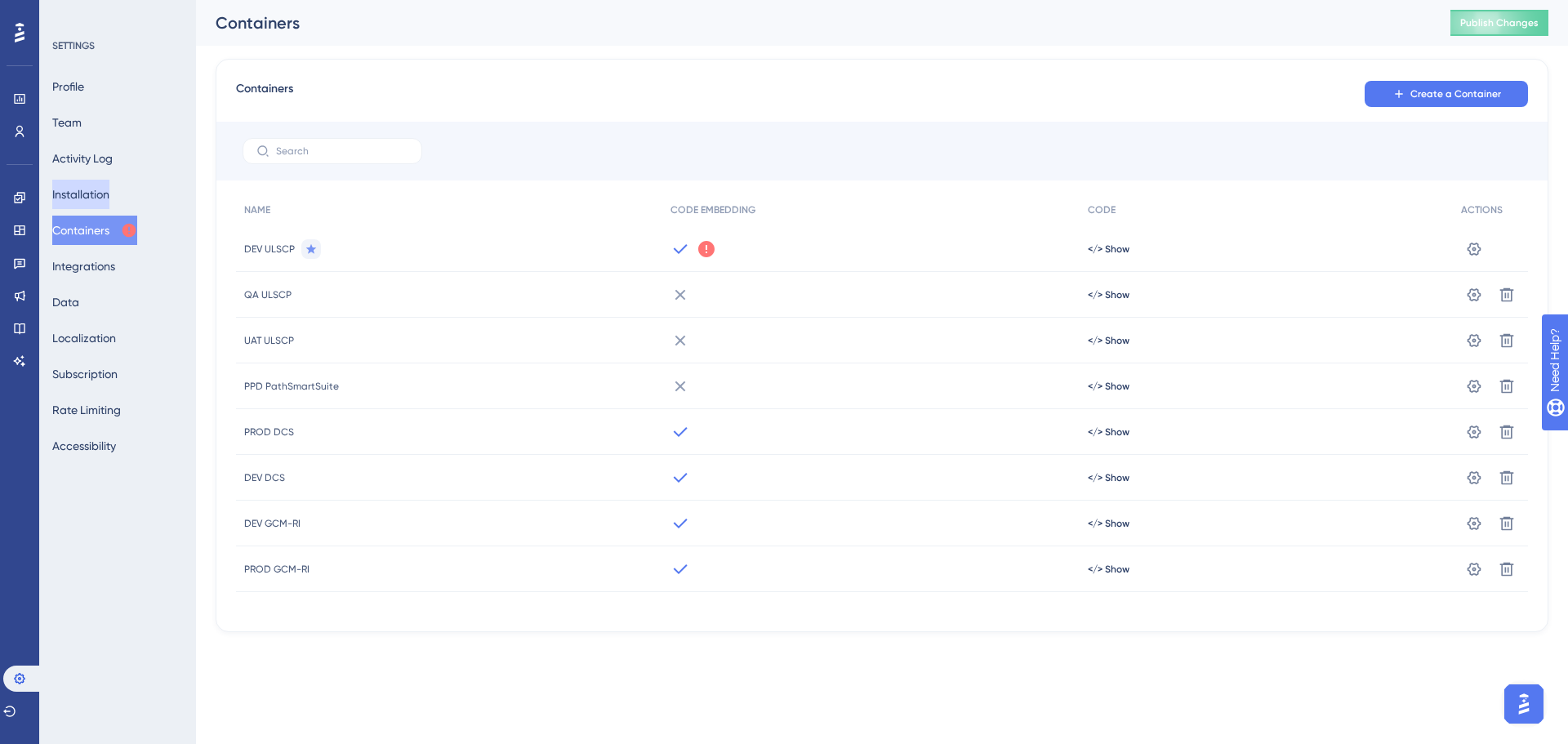
click at [100, 186] on button "Installation" at bounding box center [81, 194] width 57 height 29
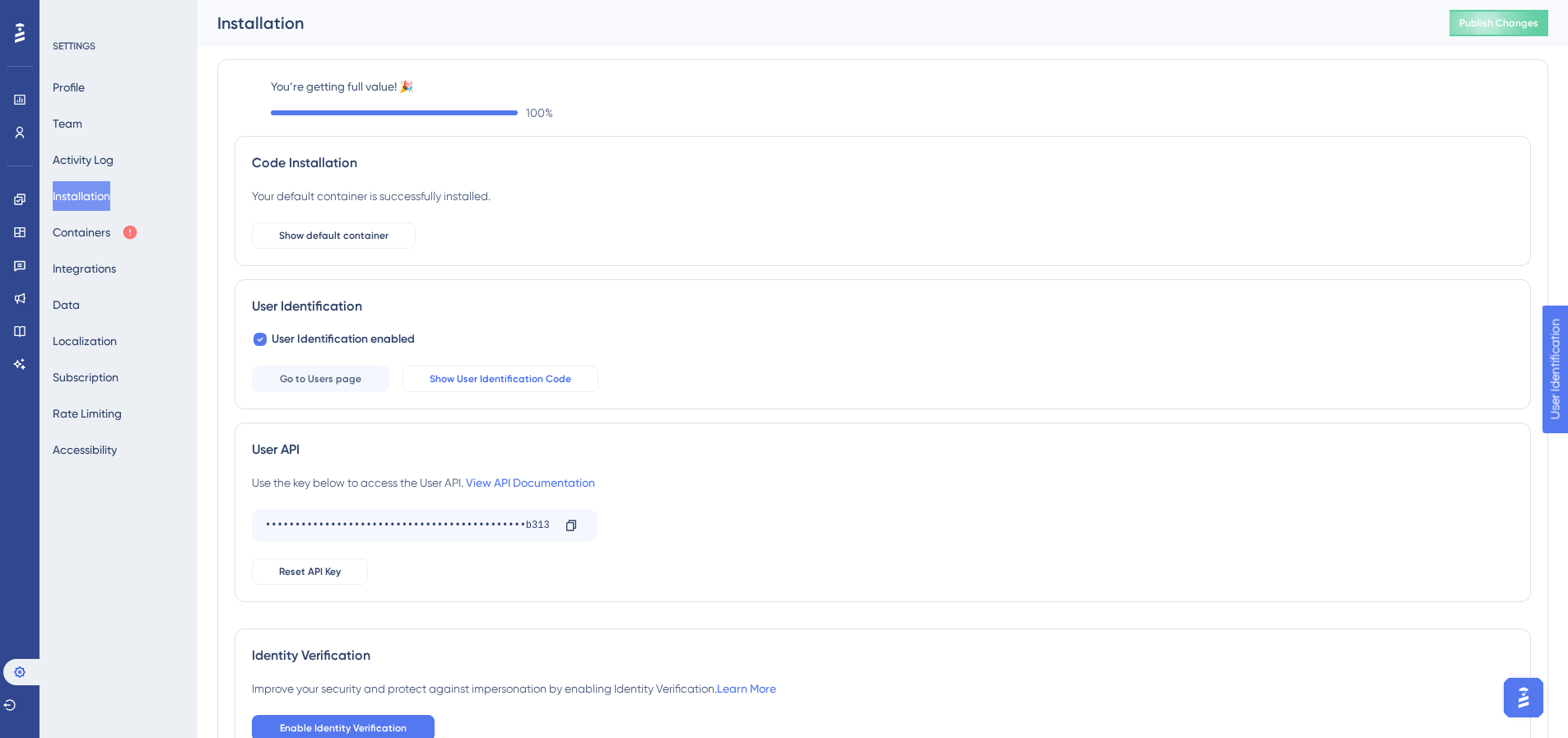
click at [485, 367] on button "Show User Identification Code" at bounding box center [501, 379] width 196 height 27
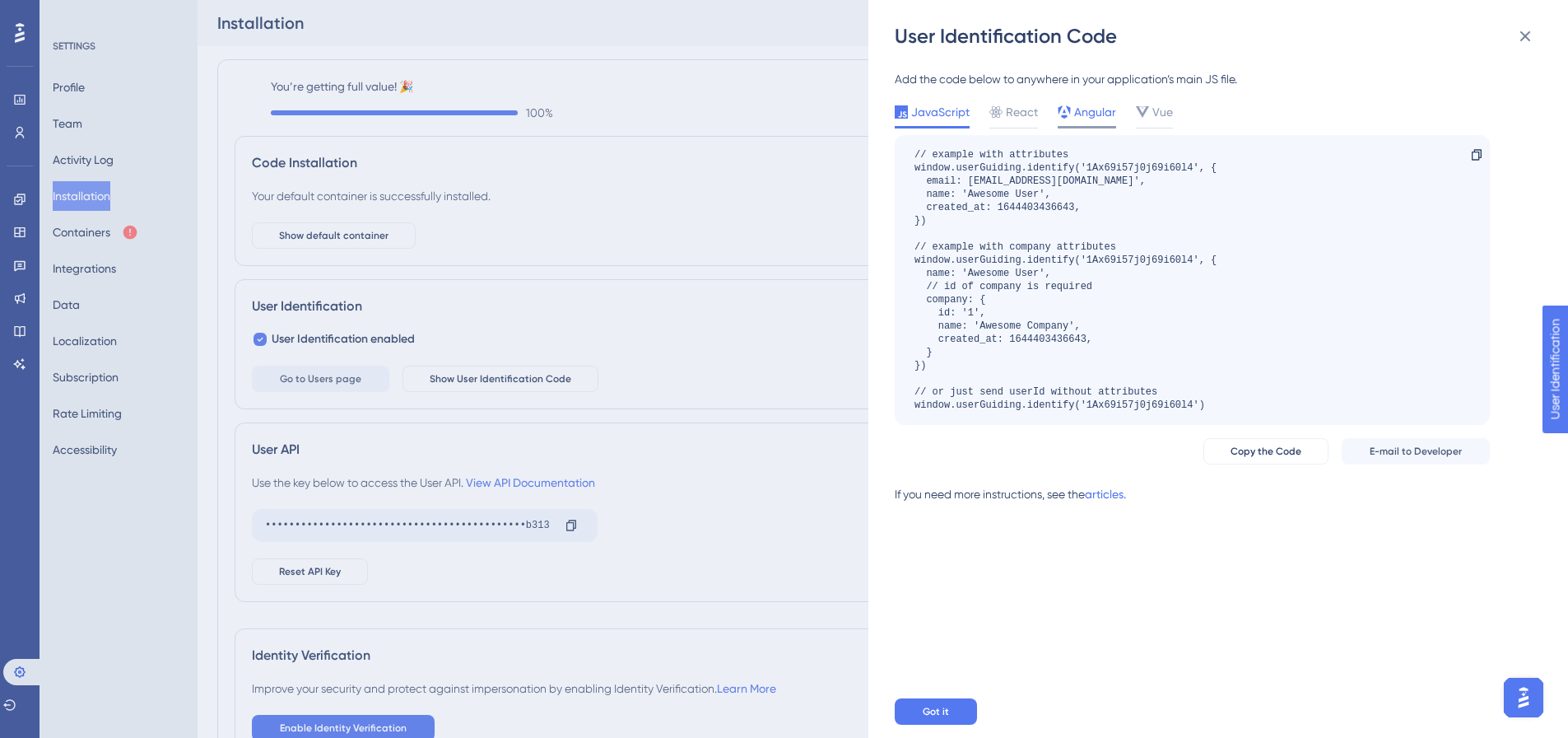
click at [1082, 116] on span "Angular" at bounding box center [1095, 112] width 42 height 20
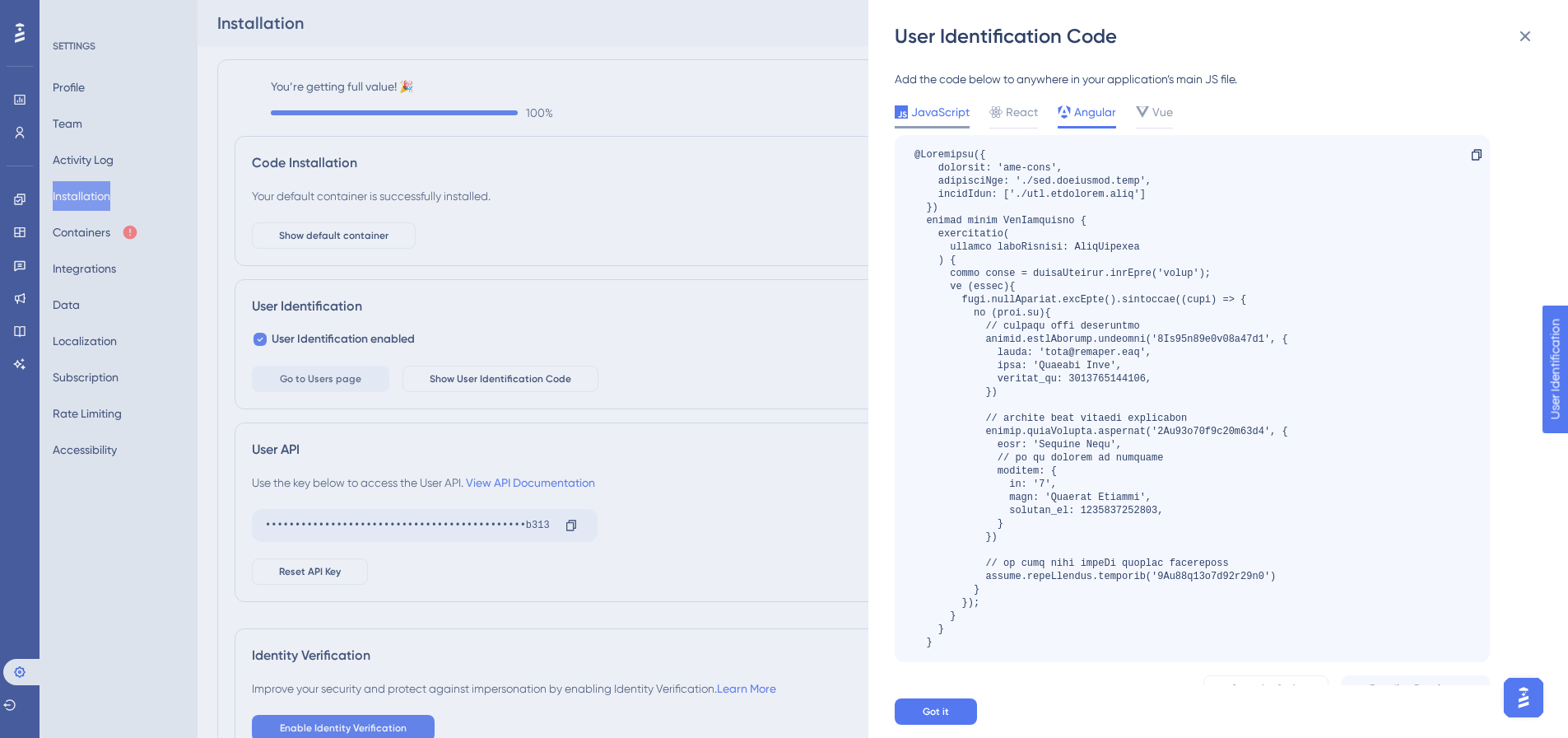
click at [929, 116] on span "JavaScript" at bounding box center [940, 112] width 59 height 20
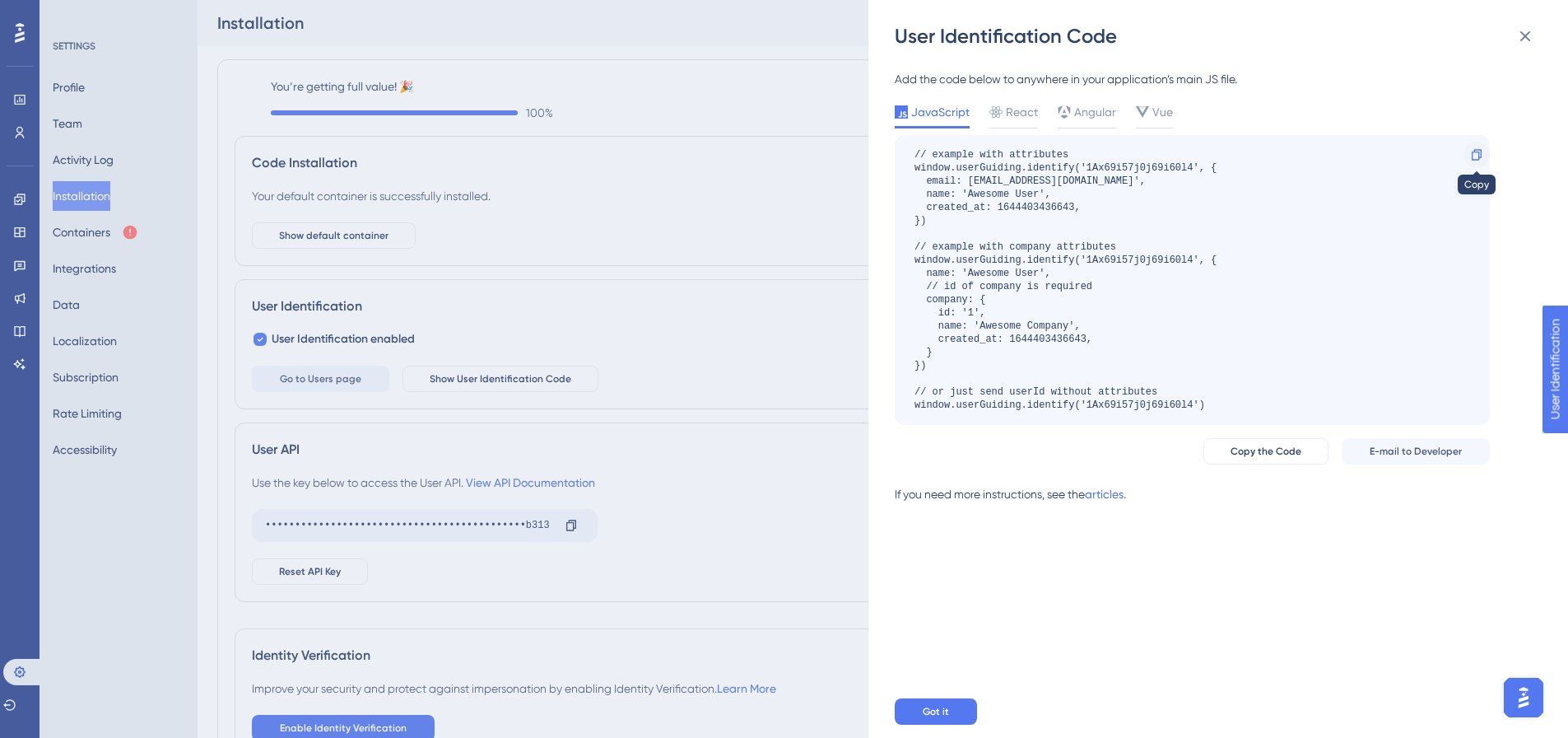
click at [1477, 152] on icon at bounding box center [1477, 154] width 9 height 10
click at [1295, 608] on div "Add the code below to anywhere in your application’s main JS file. JavaScript R…" at bounding box center [1227, 367] width 664 height 636
click at [1086, 103] on span "Angular" at bounding box center [1095, 112] width 42 height 20
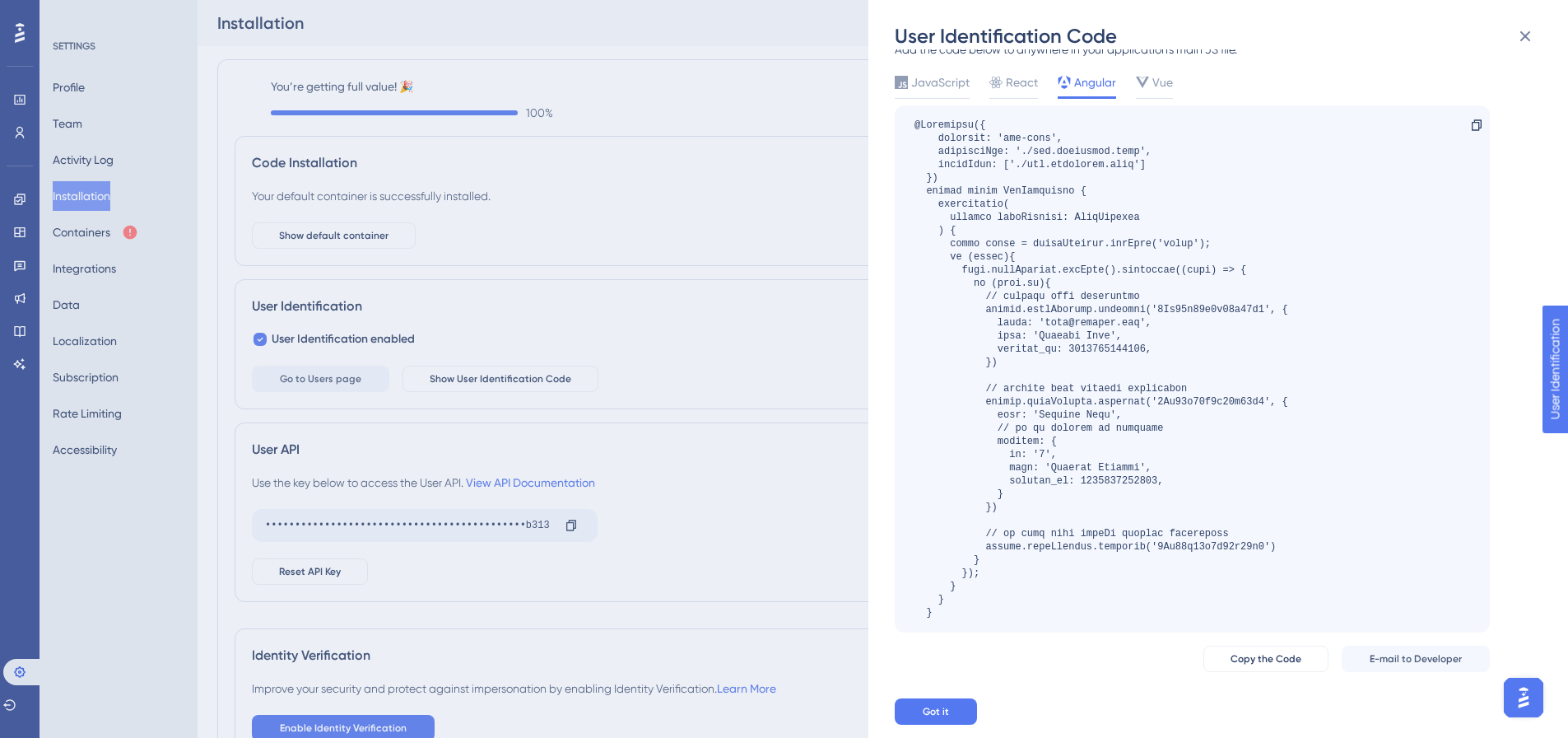
scroll to position [57, 0]
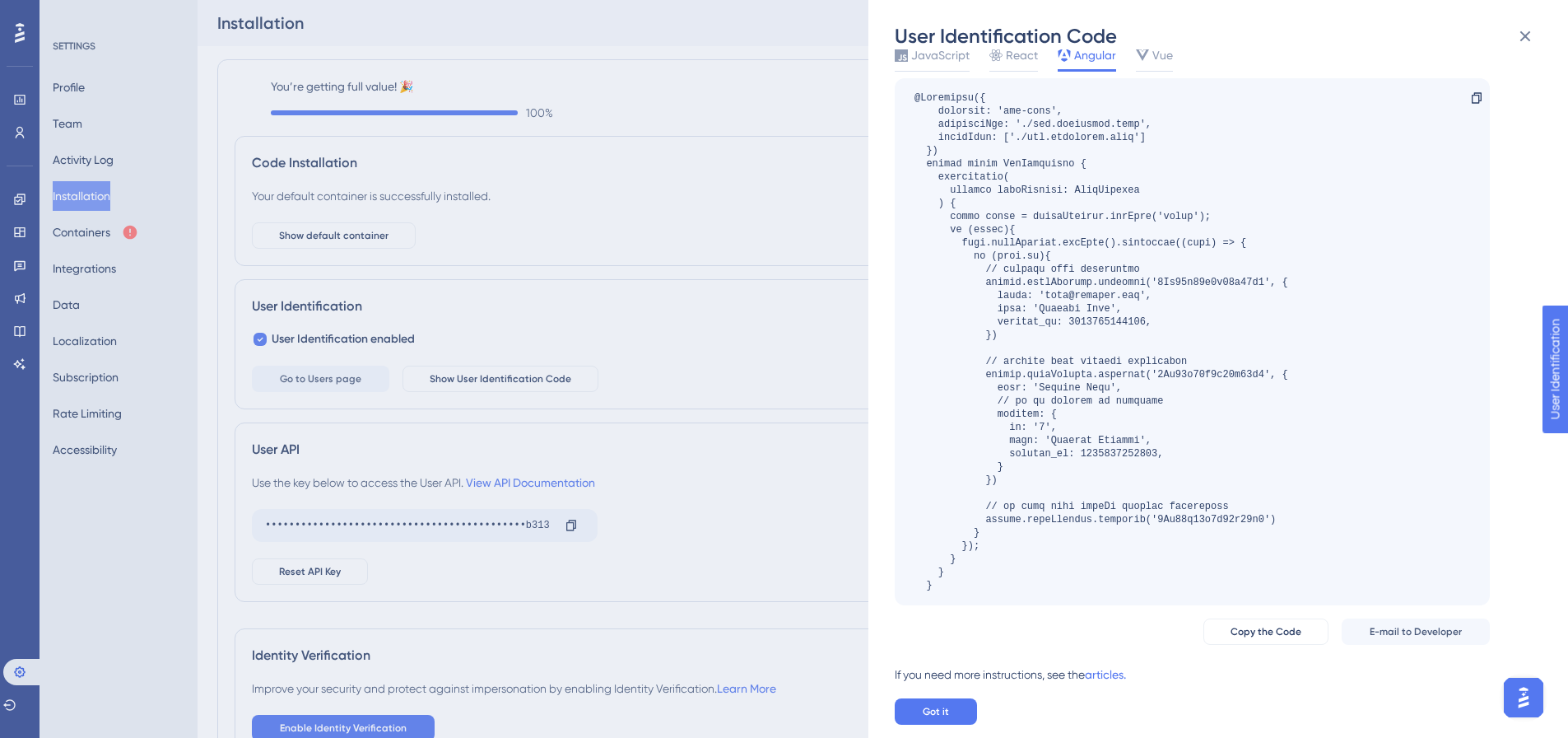
click at [855, 304] on div "User Identification Code Add the code below to anywhere in your application’s m…" at bounding box center [784, 369] width 1568 height 738
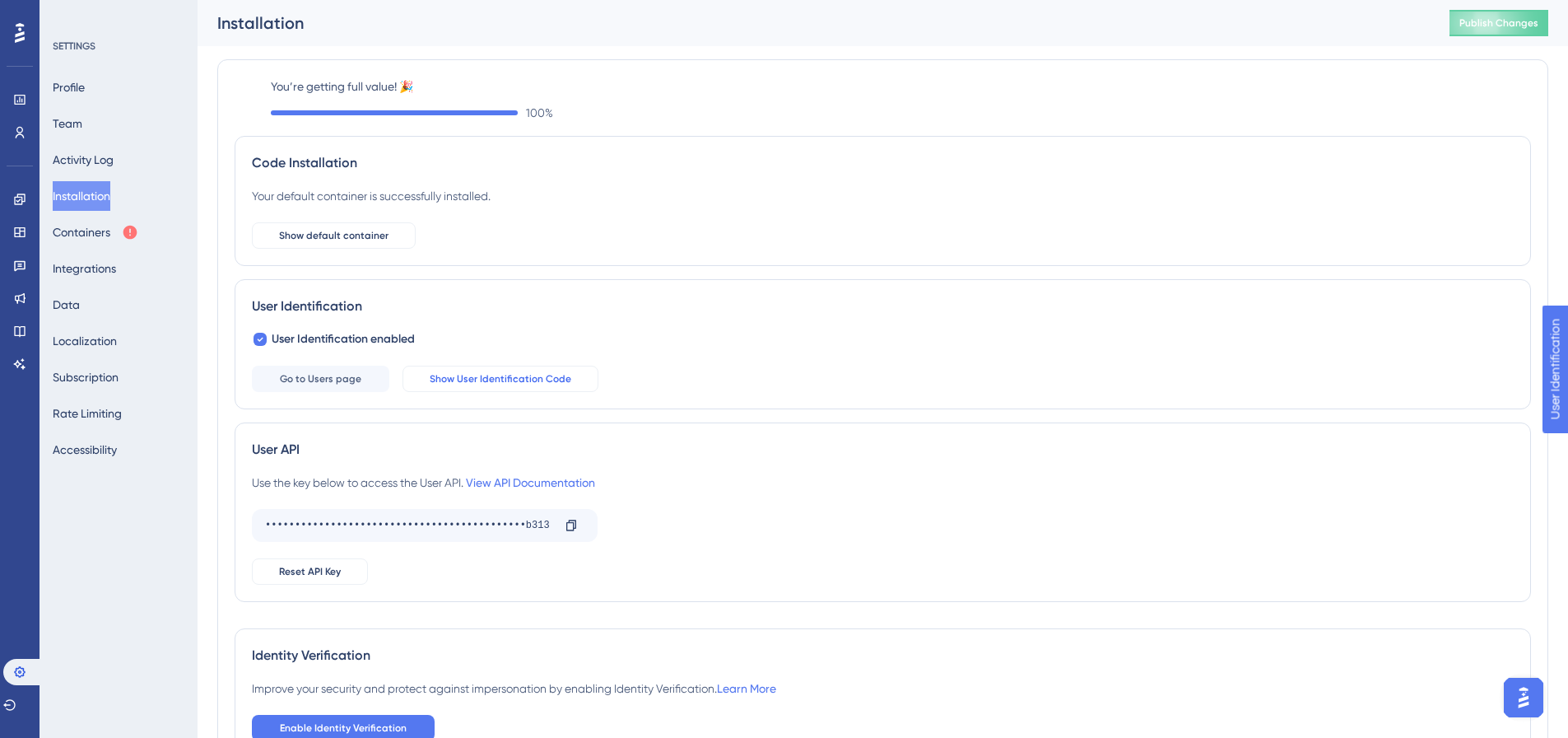
click at [548, 378] on span "Show User Identification Code" at bounding box center [500, 379] width 141 height 13
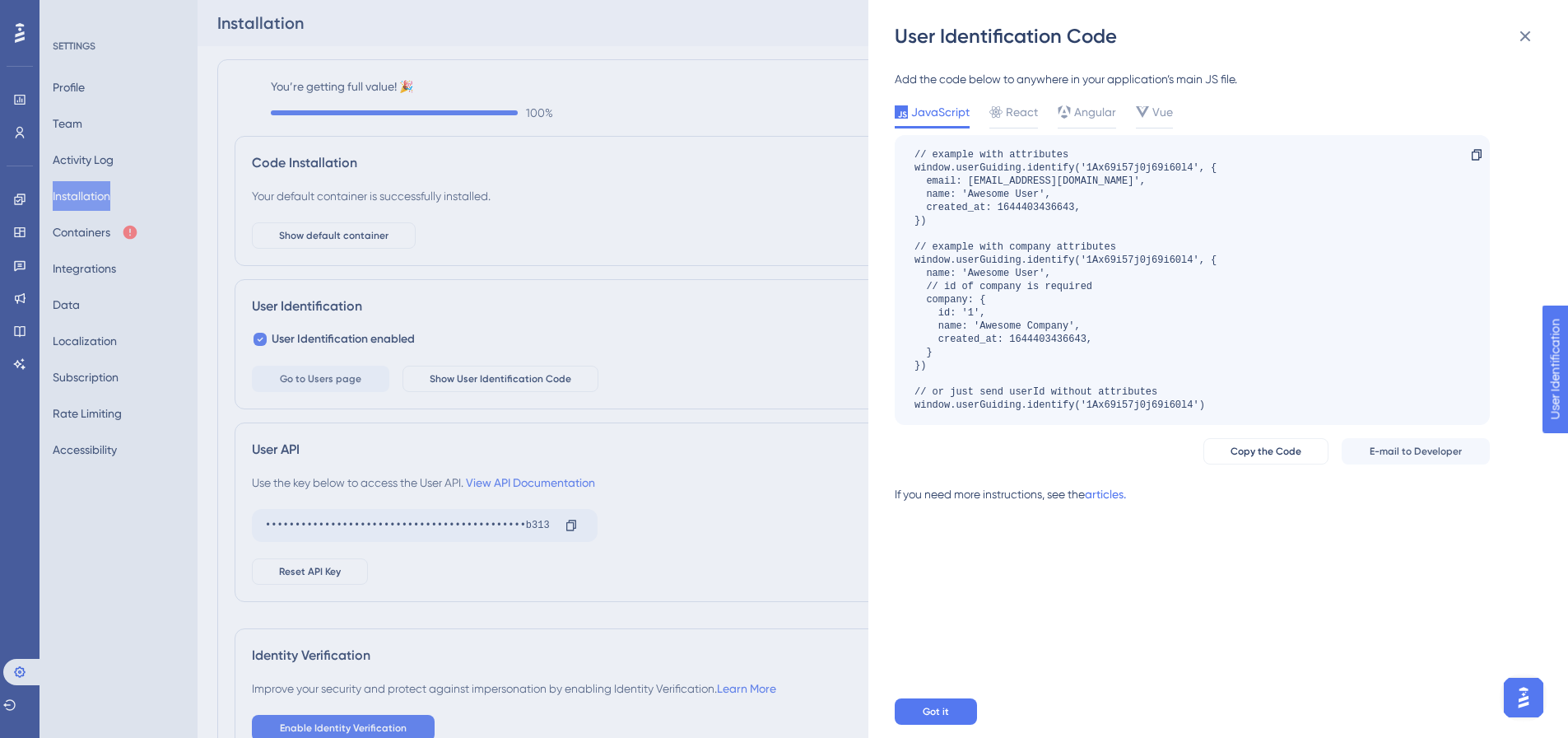
click at [984, 408] on div "// example with attributes window.userGuiding.identify('1Ax69i57j0j69i60l4', { …" at bounding box center [1066, 280] width 302 height 264
copy div "window.userGuiding.identify('1Ax69i57j0j69i60l4') Copy"
